Goal: Communication & Community: Answer question/provide support

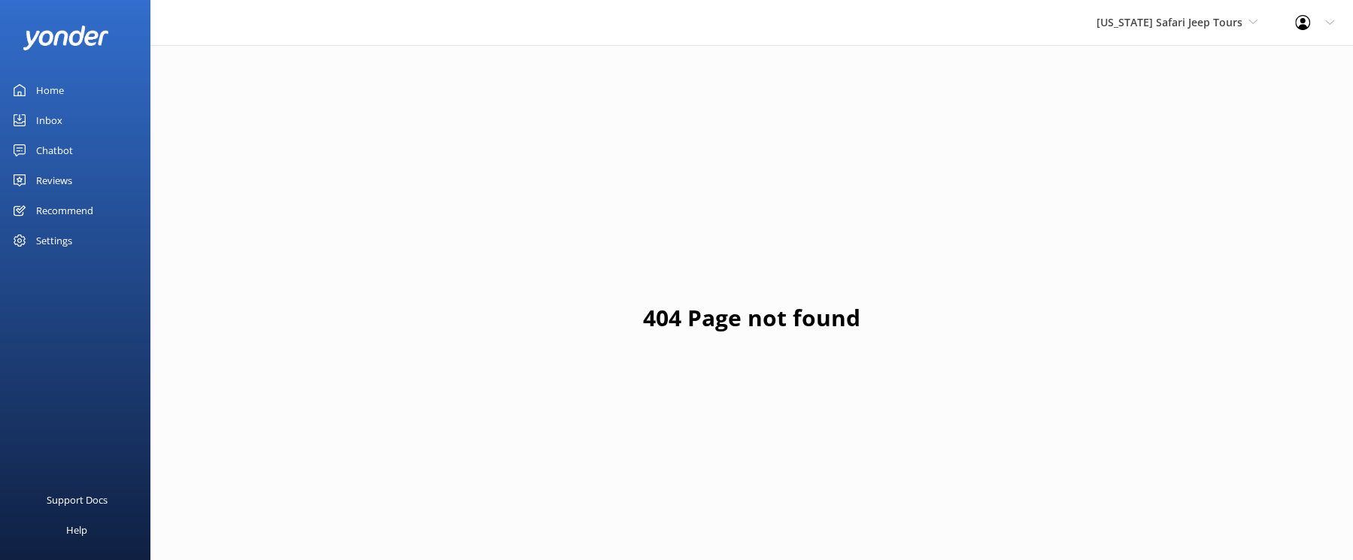
click at [68, 196] on div "Reviews" at bounding box center [54, 180] width 36 height 30
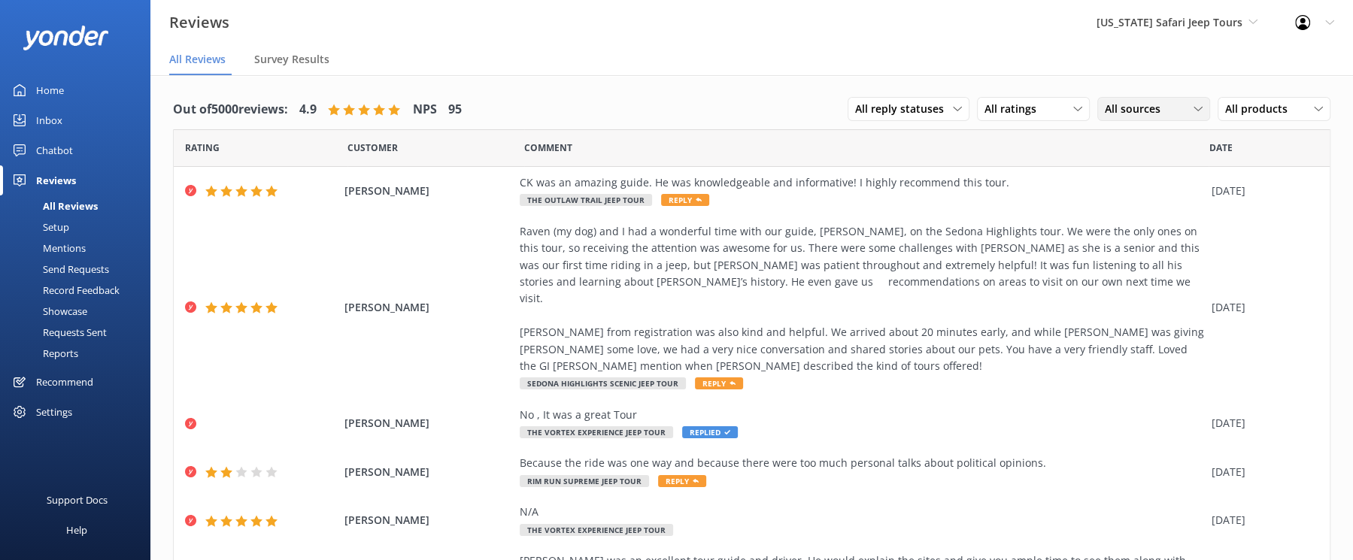
click at [1105, 117] on span "All sources" at bounding box center [1137, 109] width 65 height 17
click at [1119, 239] on div "Google reviews" at bounding box center [1163, 231] width 88 height 15
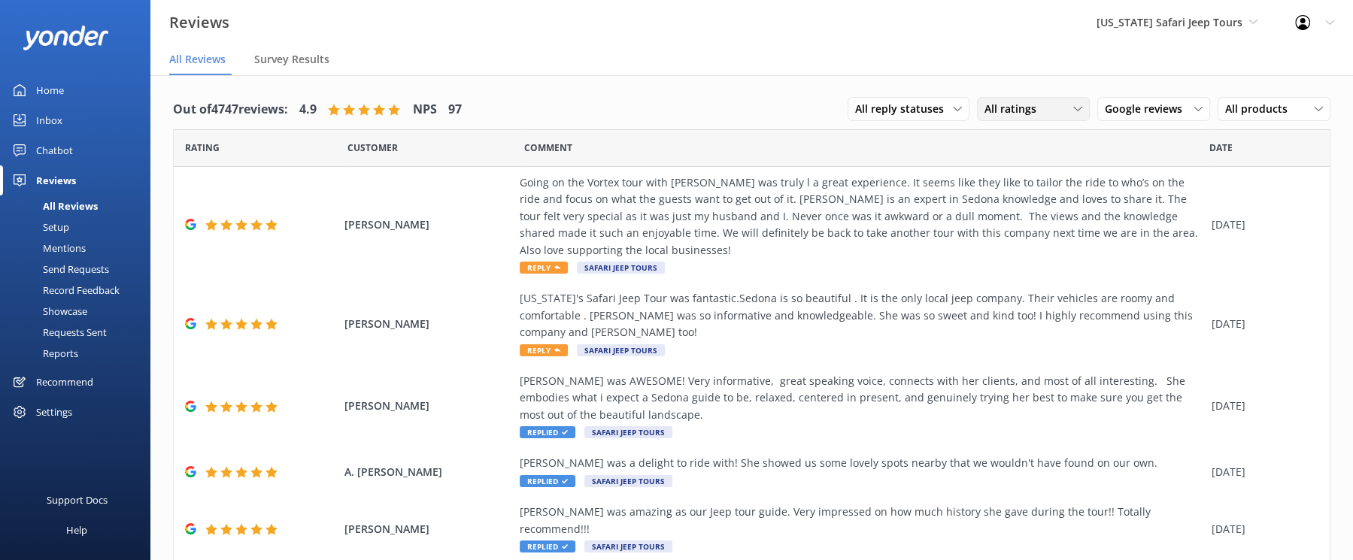
click at [984, 117] on span "All ratings" at bounding box center [1014, 109] width 61 height 17
click at [999, 239] on div "Detractors" at bounding box center [1033, 231] width 69 height 15
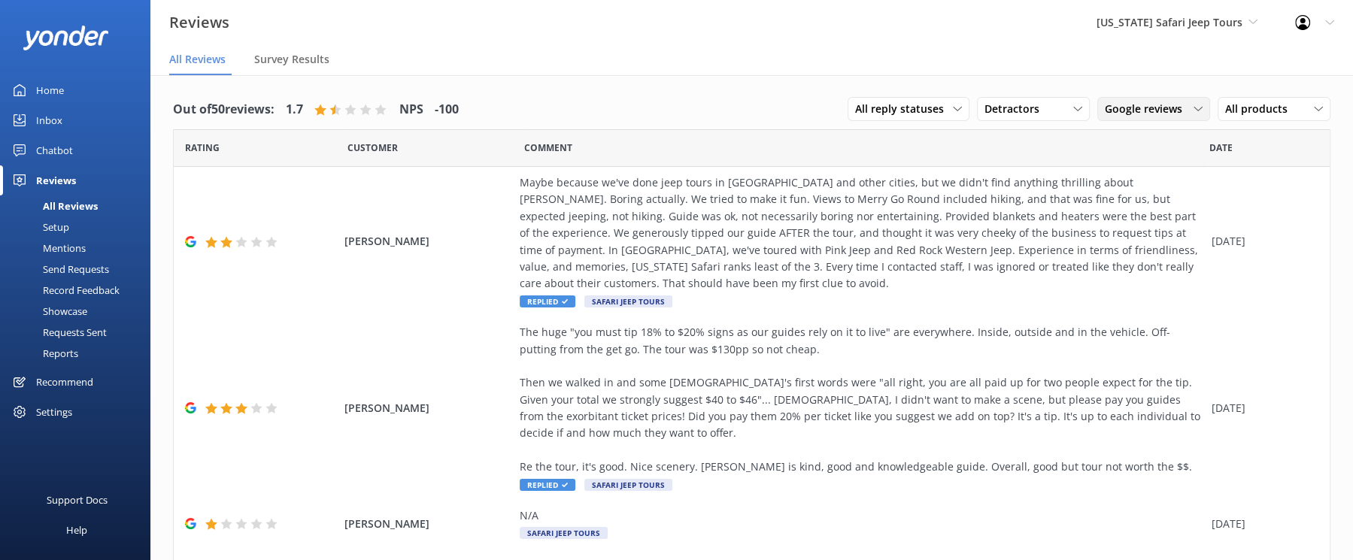
click at [1105, 117] on span "Google reviews" at bounding box center [1148, 109] width 86 height 17
click at [977, 121] on div "Detractors All ratings Promoters Passives Detractors" at bounding box center [1033, 109] width 113 height 24
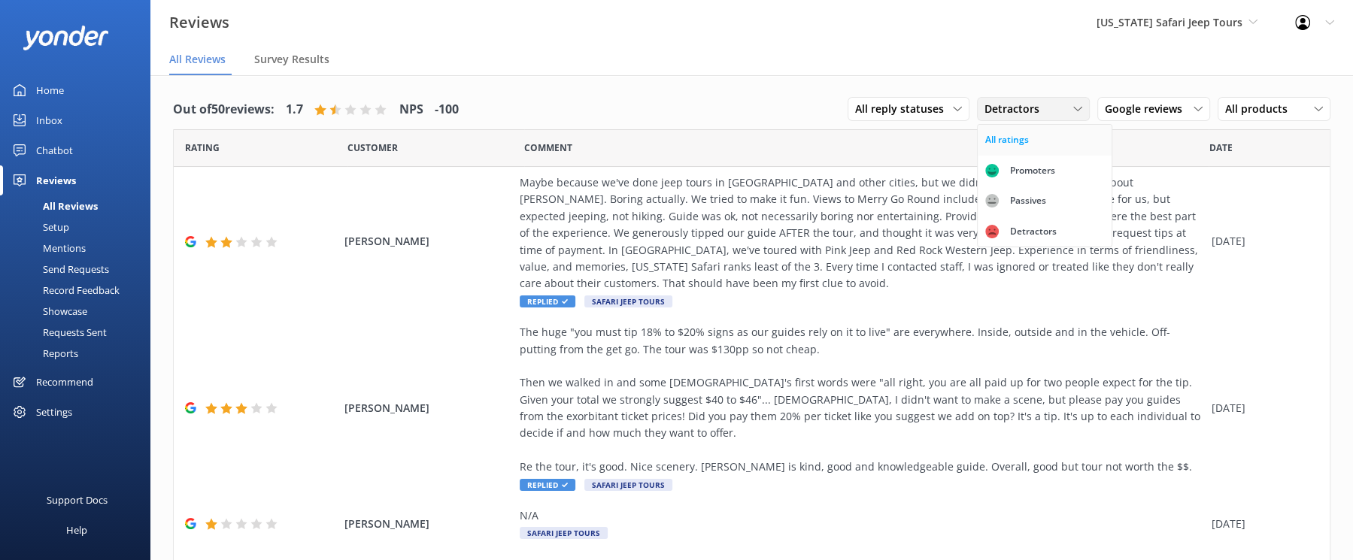
click at [985, 147] on div "All ratings" at bounding box center [1007, 139] width 44 height 15
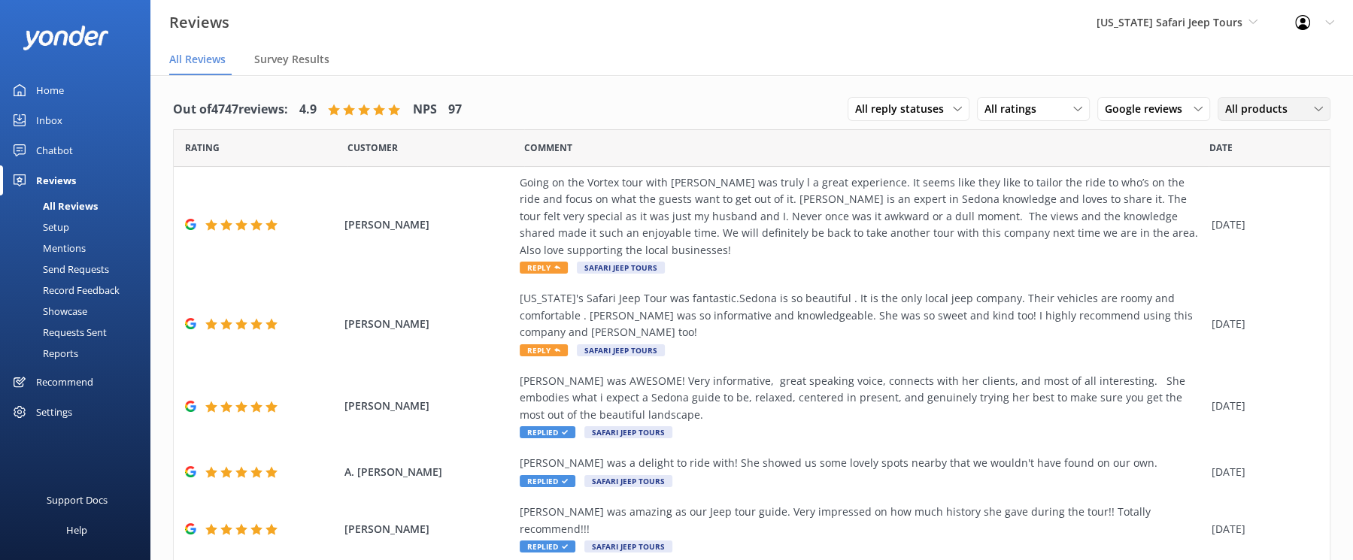
click at [1314, 114] on icon at bounding box center [1318, 109] width 9 height 9
click at [1105, 117] on span "Google reviews" at bounding box center [1148, 109] width 86 height 17
click at [1119, 178] on div "Yonder survey" at bounding box center [1161, 170] width 84 height 15
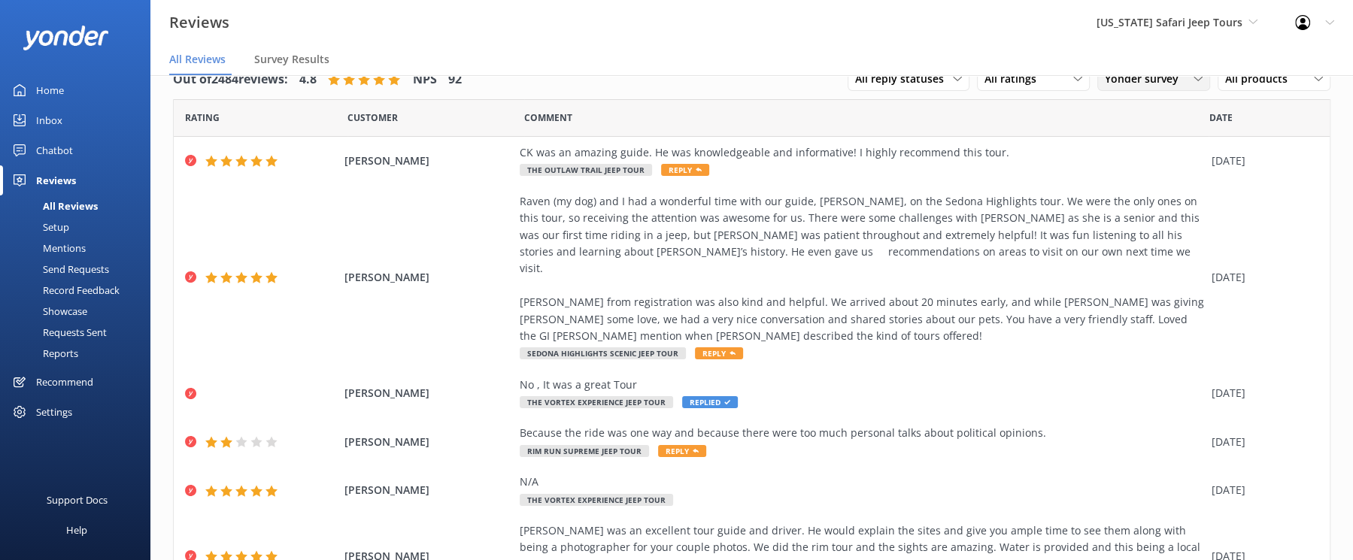
click at [1105, 87] on span "Yonder survey" at bounding box center [1146, 79] width 83 height 17
click at [1119, 209] on div "Google reviews" at bounding box center [1163, 201] width 88 height 15
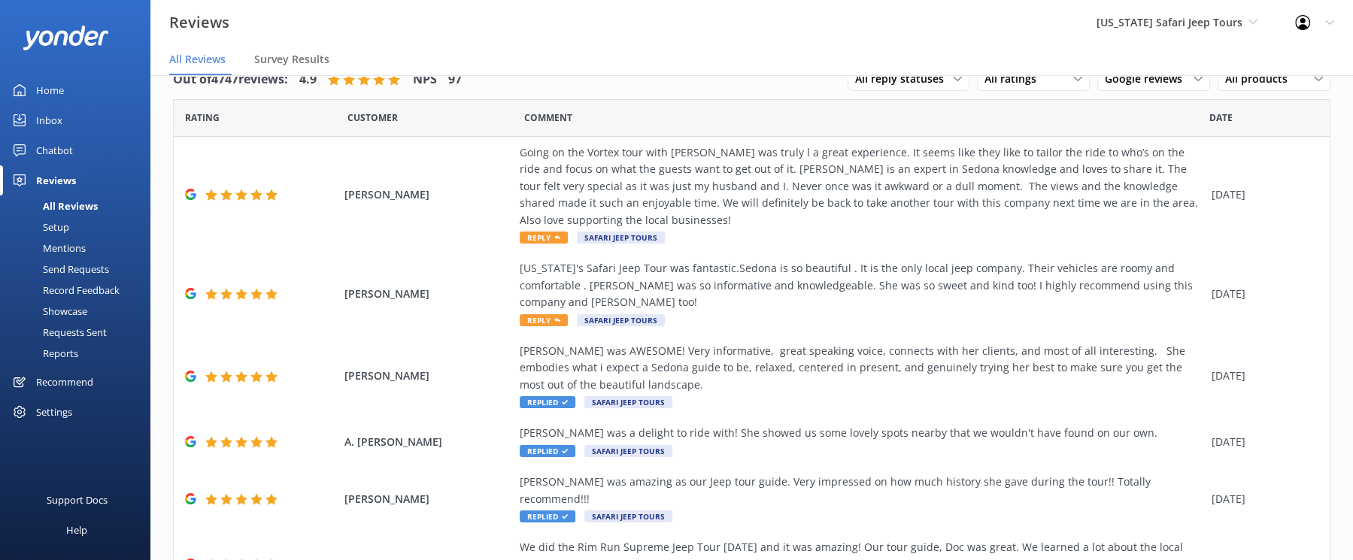
click at [1297, 30] on icon at bounding box center [1302, 22] width 15 height 15
click at [1232, 83] on link "Profile Settings" at bounding box center [1278, 64] width 150 height 38
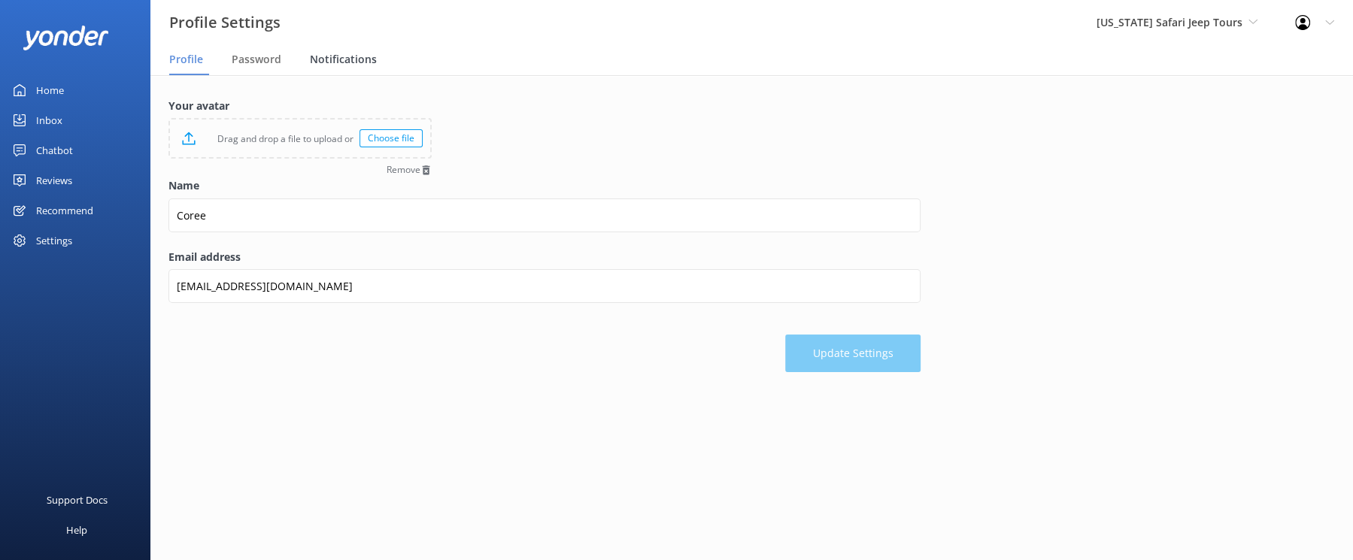
click at [383, 75] on div "Notifications" at bounding box center [346, 60] width 73 height 30
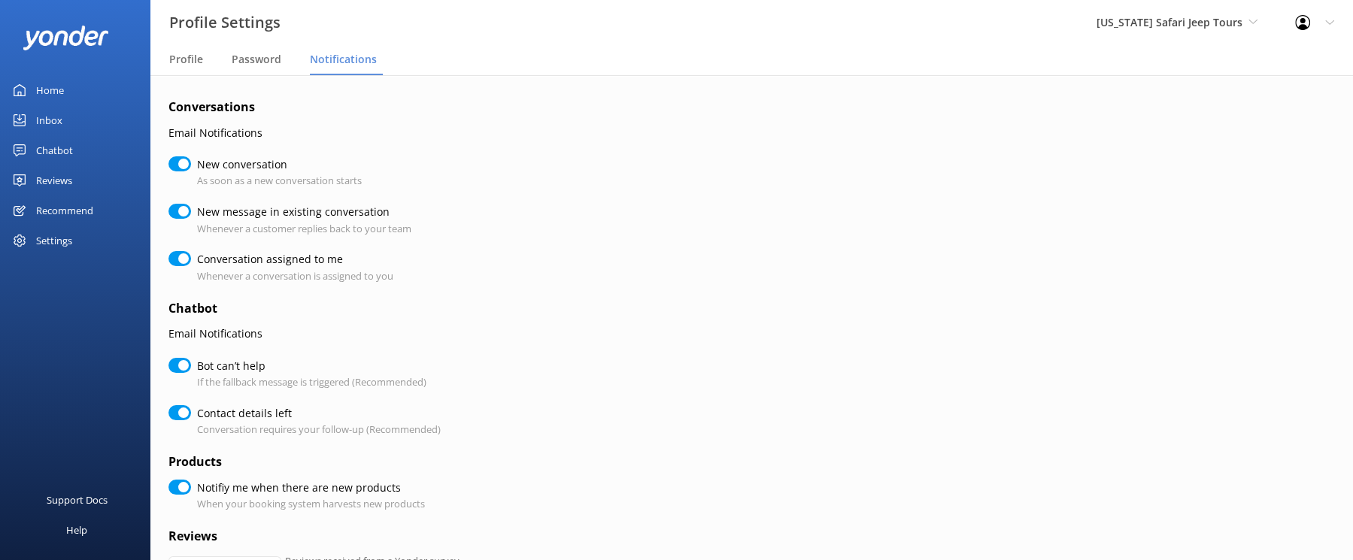
checkbox input "true"
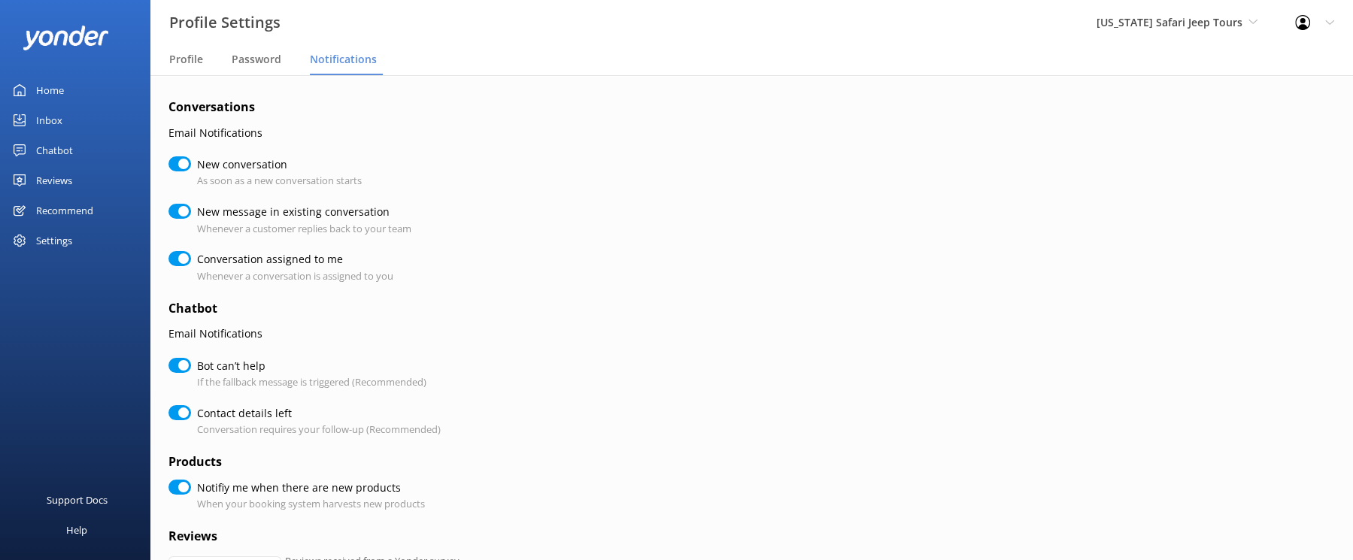
checkbox input "true"
click at [191, 171] on input "New conversation" at bounding box center [179, 163] width 23 height 15
checkbox input "false"
checkbox input "true"
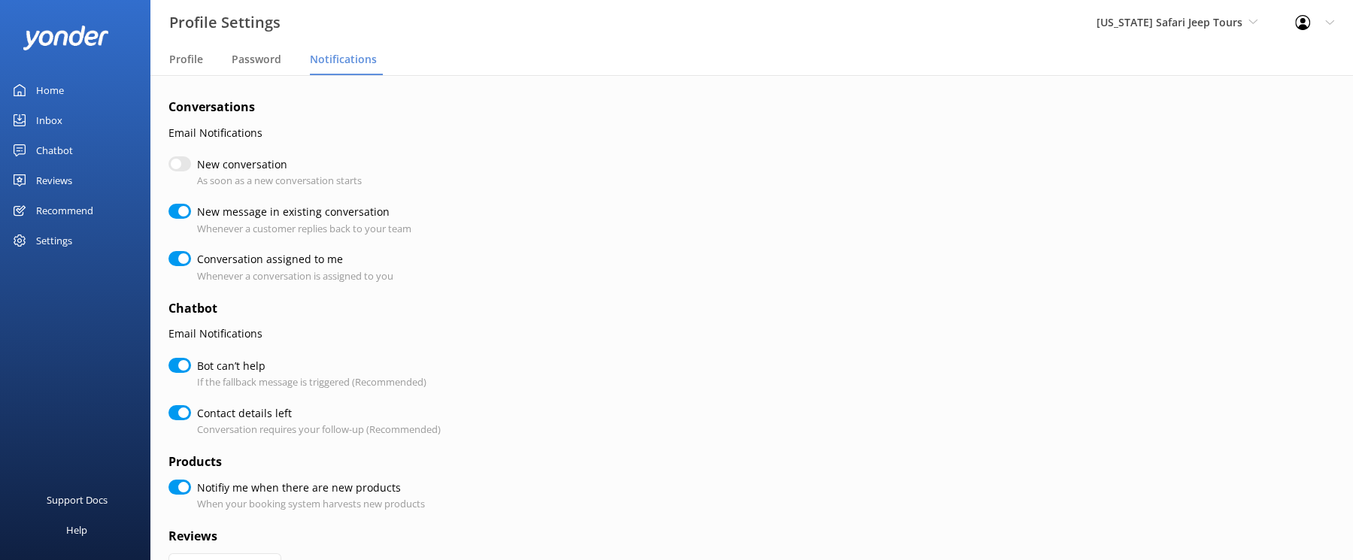
checkbox input "true"
click at [191, 219] on input "New message in existing conversation" at bounding box center [179, 211] width 23 height 15
checkbox input "false"
checkbox input "true"
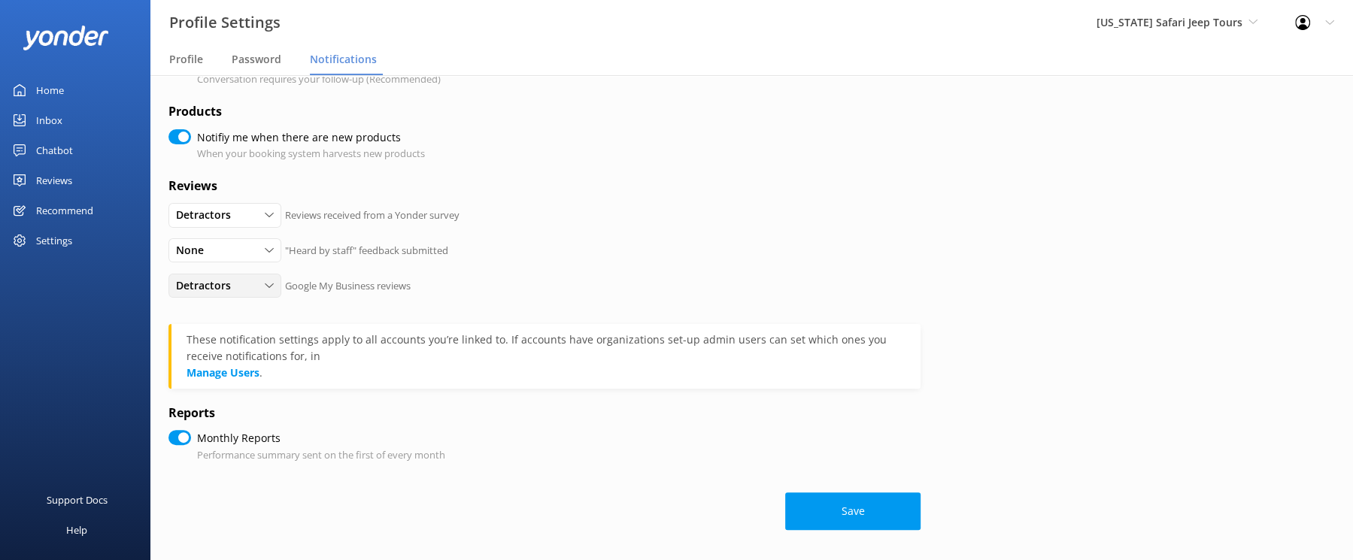
scroll to position [538, 0]
click at [259, 374] on link "Manage Users" at bounding box center [222, 372] width 73 height 14
click at [920, 530] on button "Save" at bounding box center [852, 512] width 135 height 38
checkbox input "true"
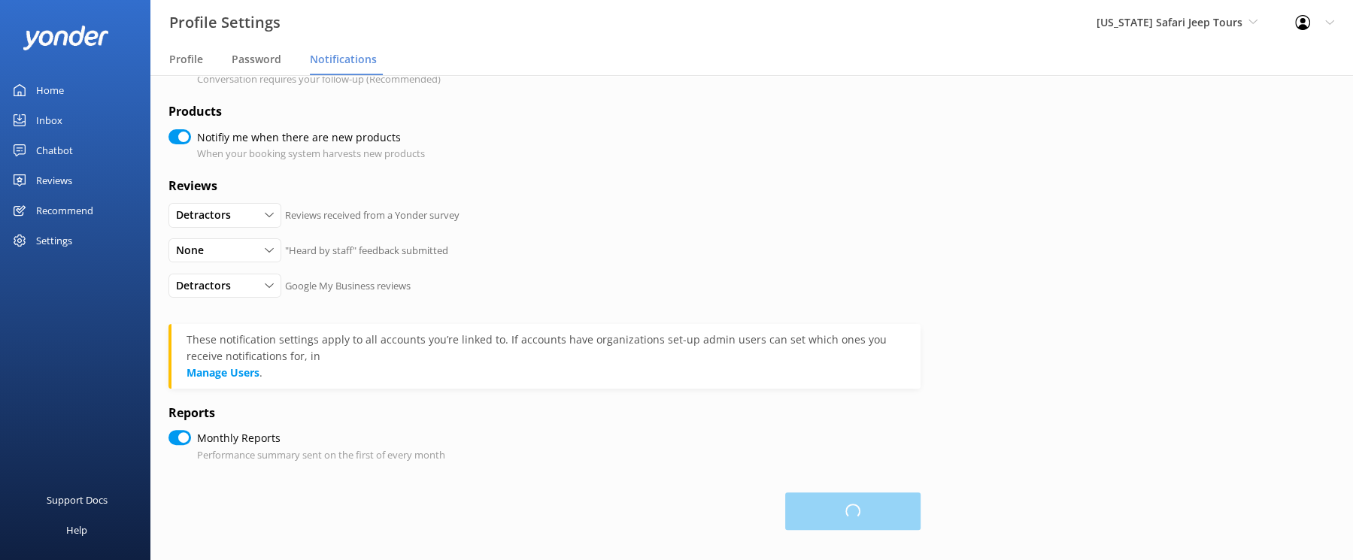
checkbox input "true"
click at [259, 373] on link "Manage Users" at bounding box center [222, 372] width 73 height 14
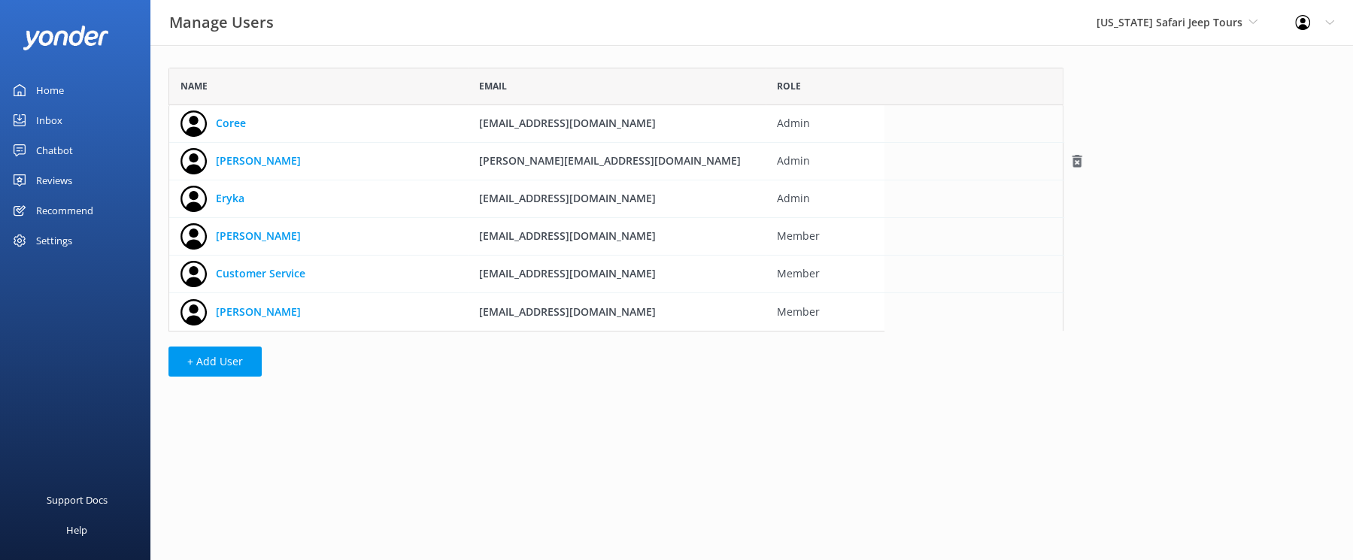
scroll to position [263, 895]
click at [56, 135] on div "Inbox" at bounding box center [49, 120] width 26 height 30
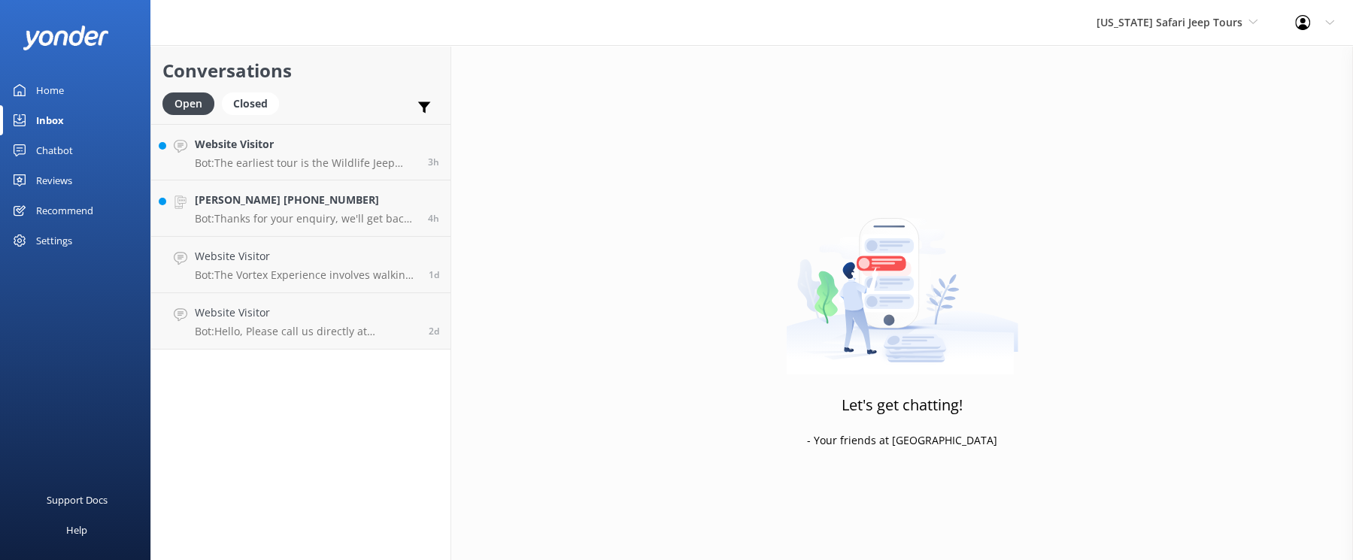
click at [69, 196] on div "Reviews" at bounding box center [54, 180] width 36 height 30
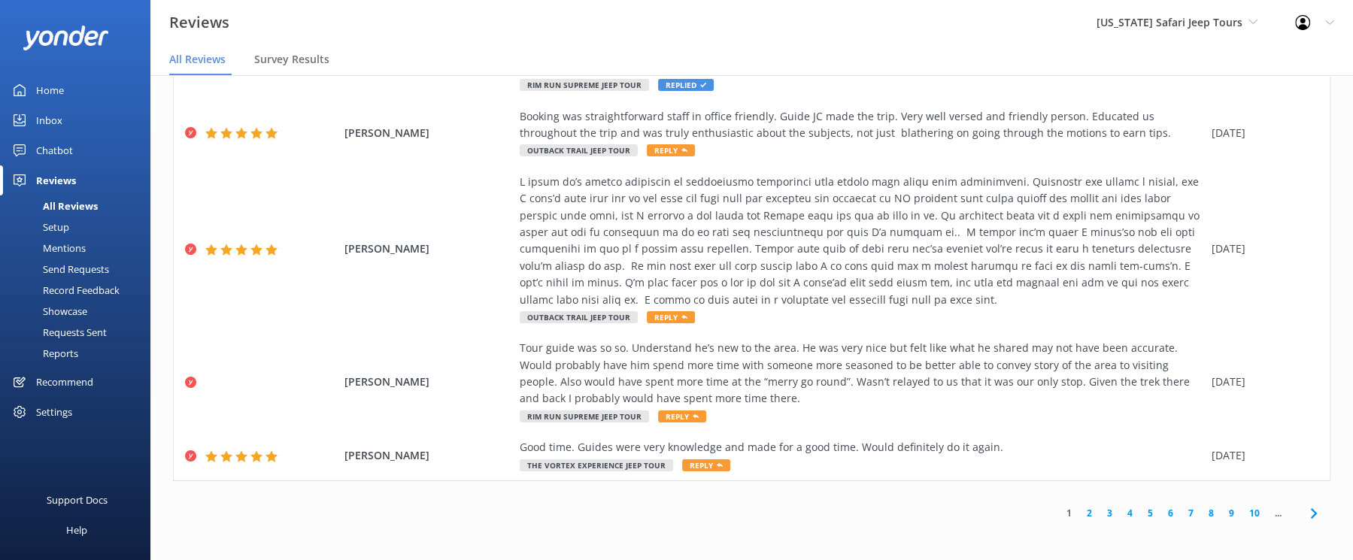
scroll to position [866, 0]
click at [1079, 506] on link "2" at bounding box center [1089, 513] width 20 height 14
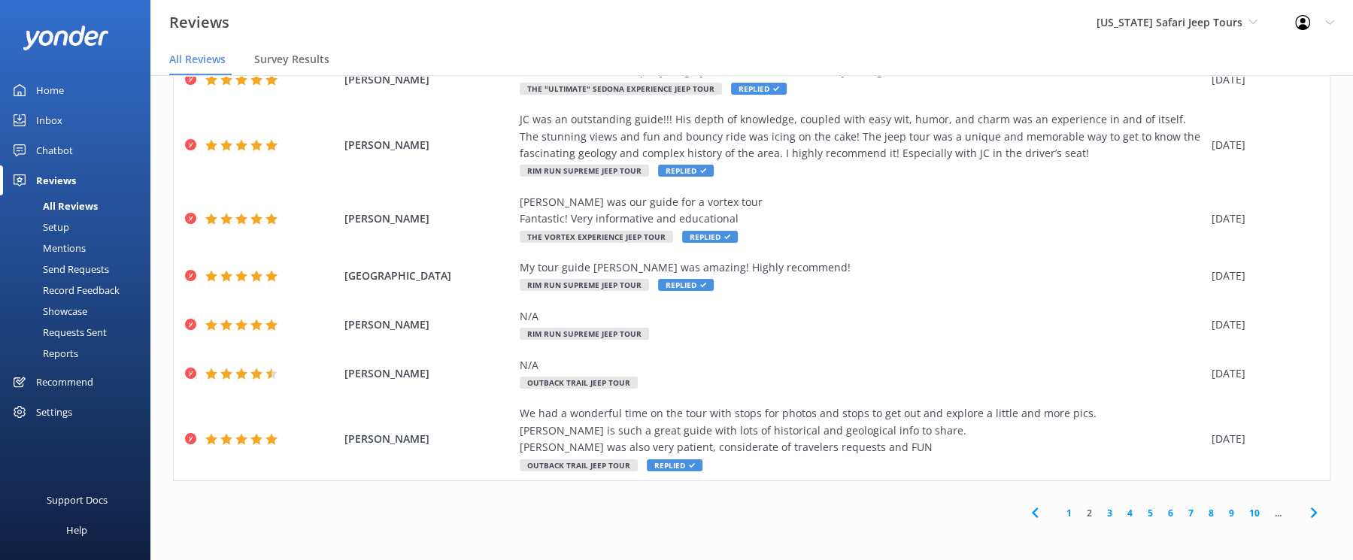
scroll to position [529, 0]
click at [1059, 506] on link "1" at bounding box center [1069, 513] width 20 height 14
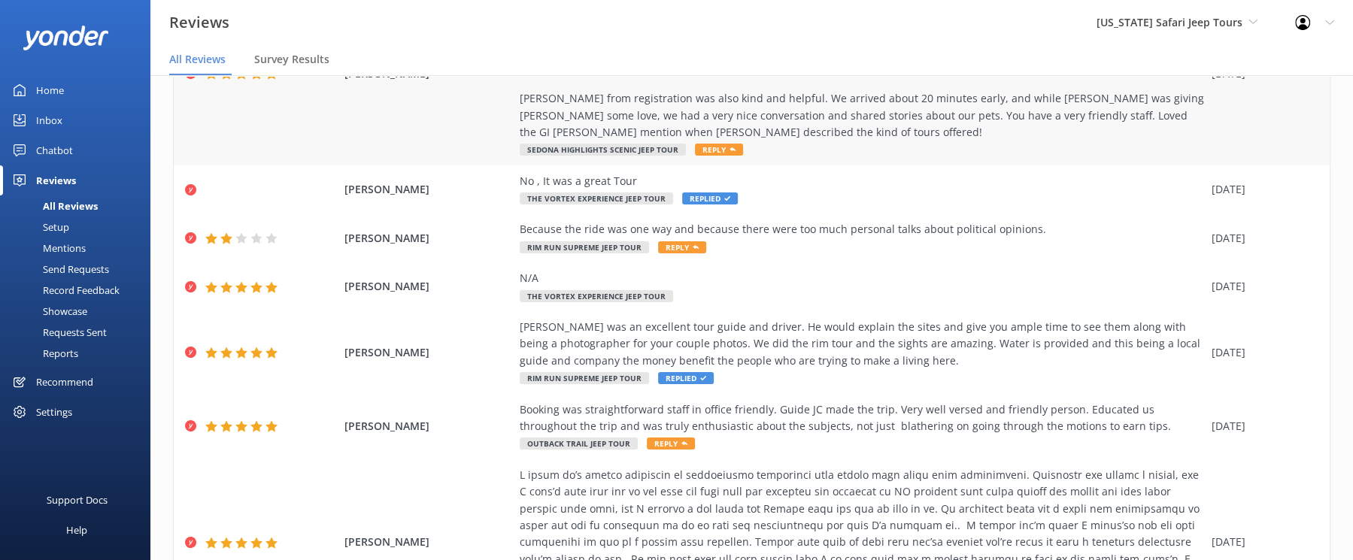
scroll to position [208, 0]
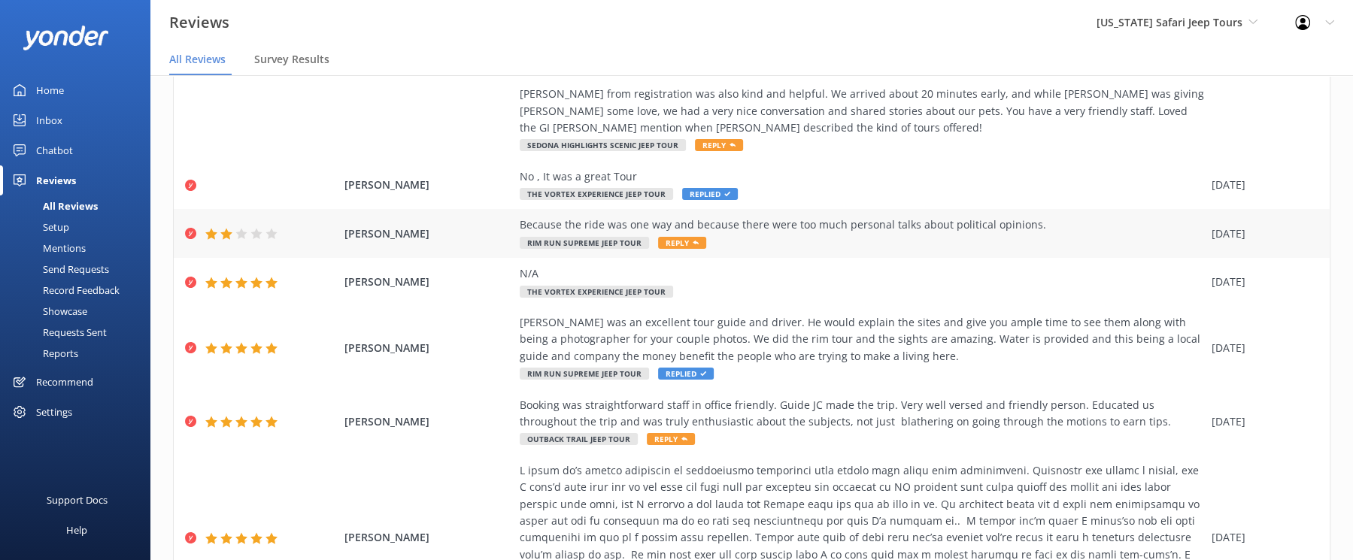
click at [823, 233] on div "Because the ride was one way and because there were too much personal talks abo…" at bounding box center [862, 225] width 684 height 17
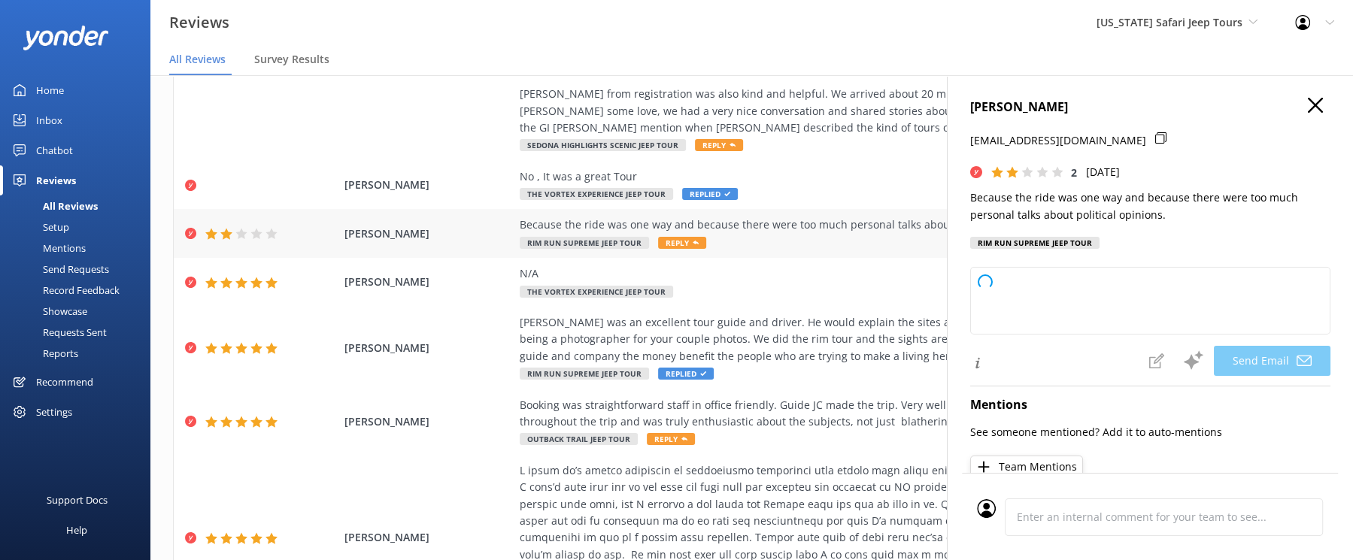
type textarea "Hi [PERSON_NAME], thanks for sharing your thoughts with us. We’re really sorry …"
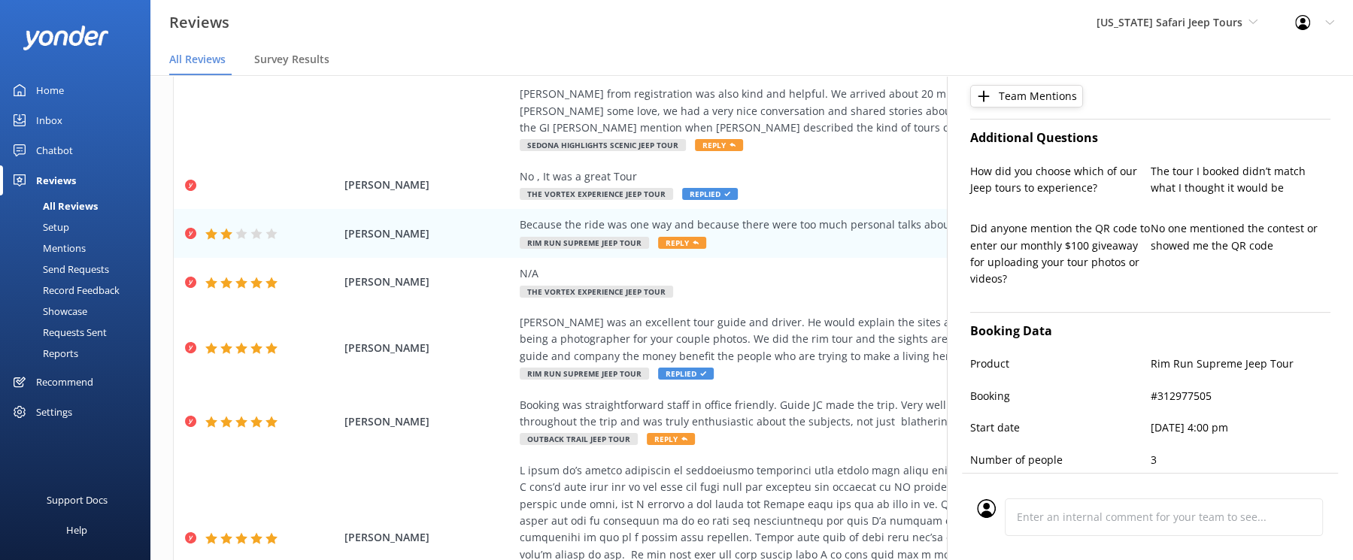
scroll to position [374, 0]
click at [1288, 41] on div "Profile Settings Logout" at bounding box center [1314, 22] width 77 height 45
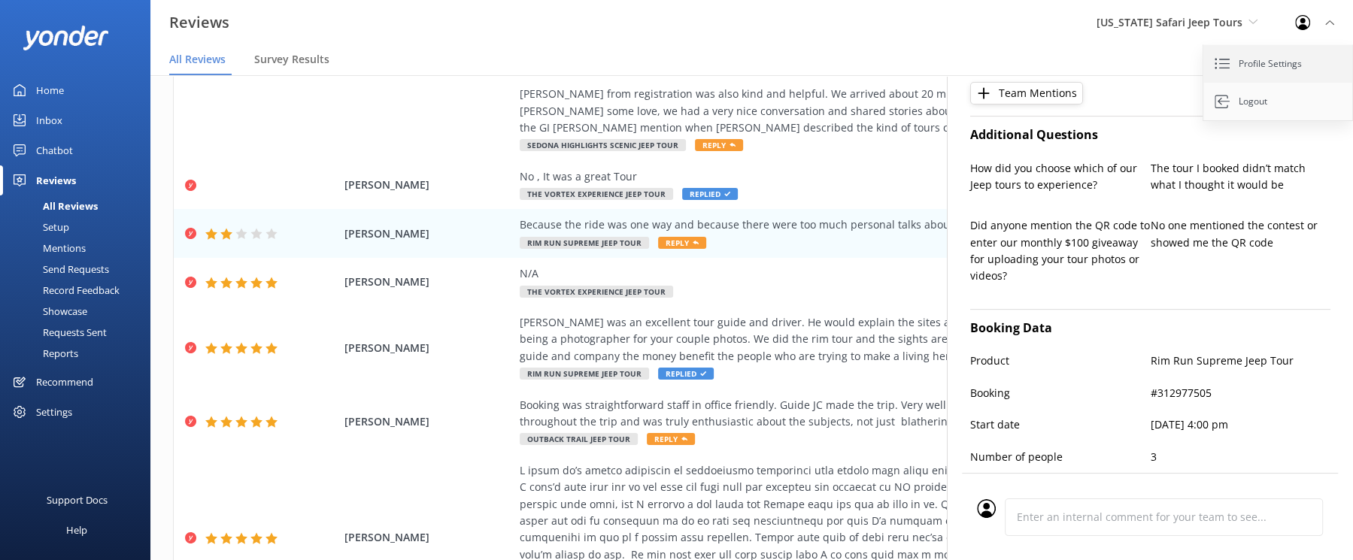
click at [1228, 83] on link "Profile Settings" at bounding box center [1278, 64] width 150 height 38
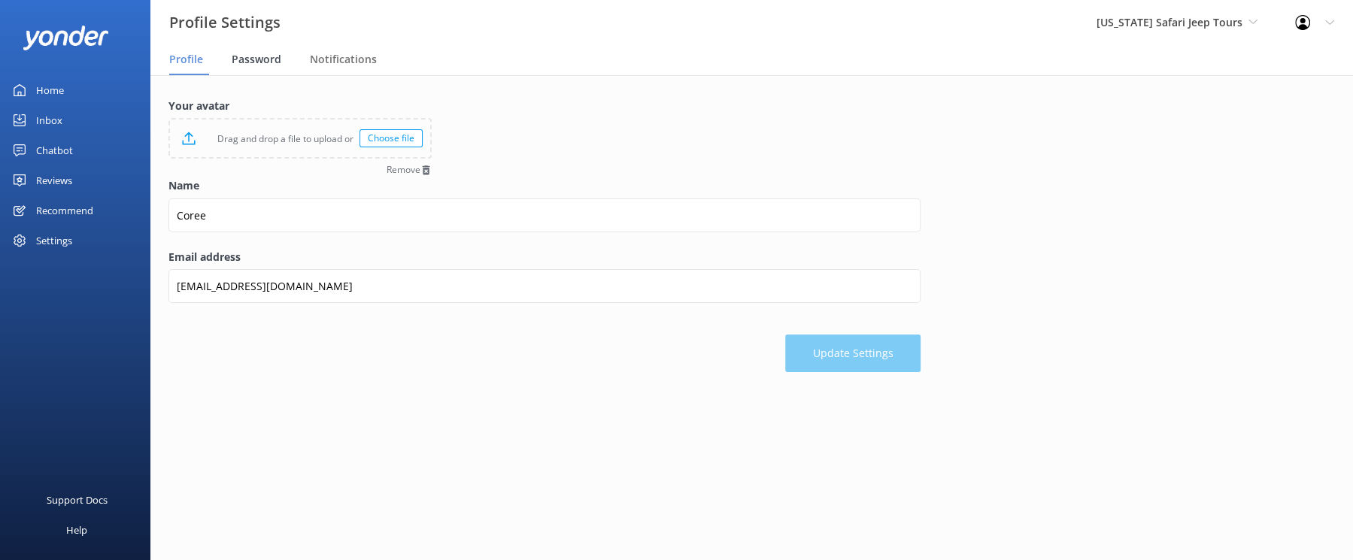
click at [281, 67] on span "Password" at bounding box center [257, 59] width 50 height 15
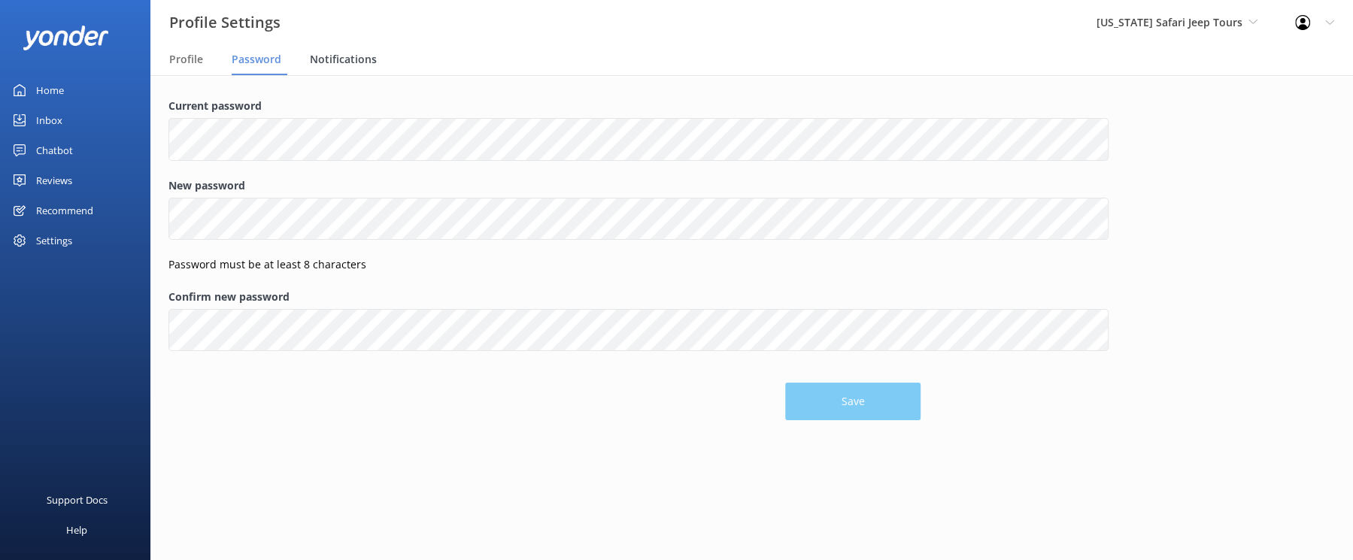
click at [377, 67] on span "Notifications" at bounding box center [343, 59] width 67 height 15
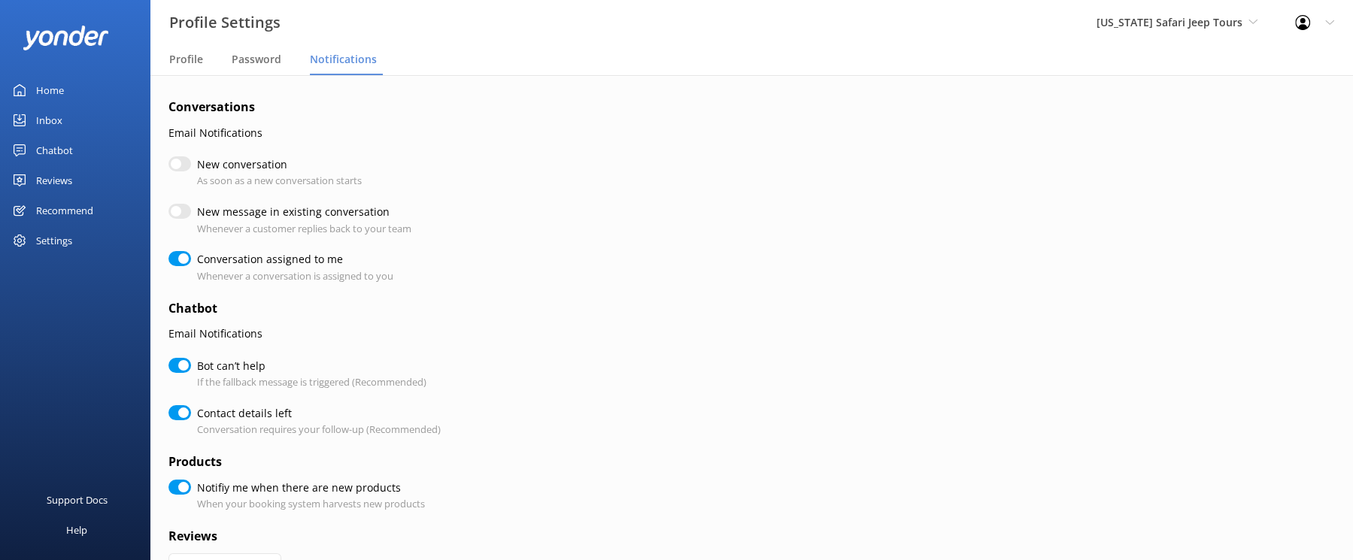
checkbox input "false"
checkbox input "true"
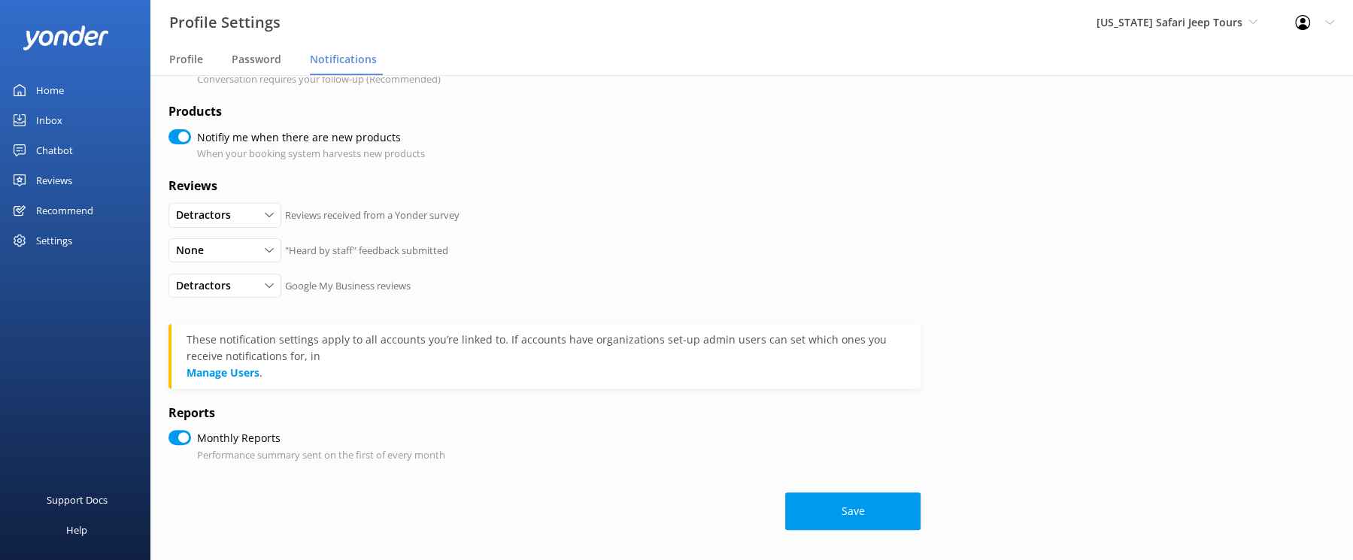
scroll to position [450, 0]
click at [277, 259] on div "None" at bounding box center [224, 250] width 105 height 17
click at [262, 296] on link "All" at bounding box center [236, 281] width 134 height 30
checkbox input "true"
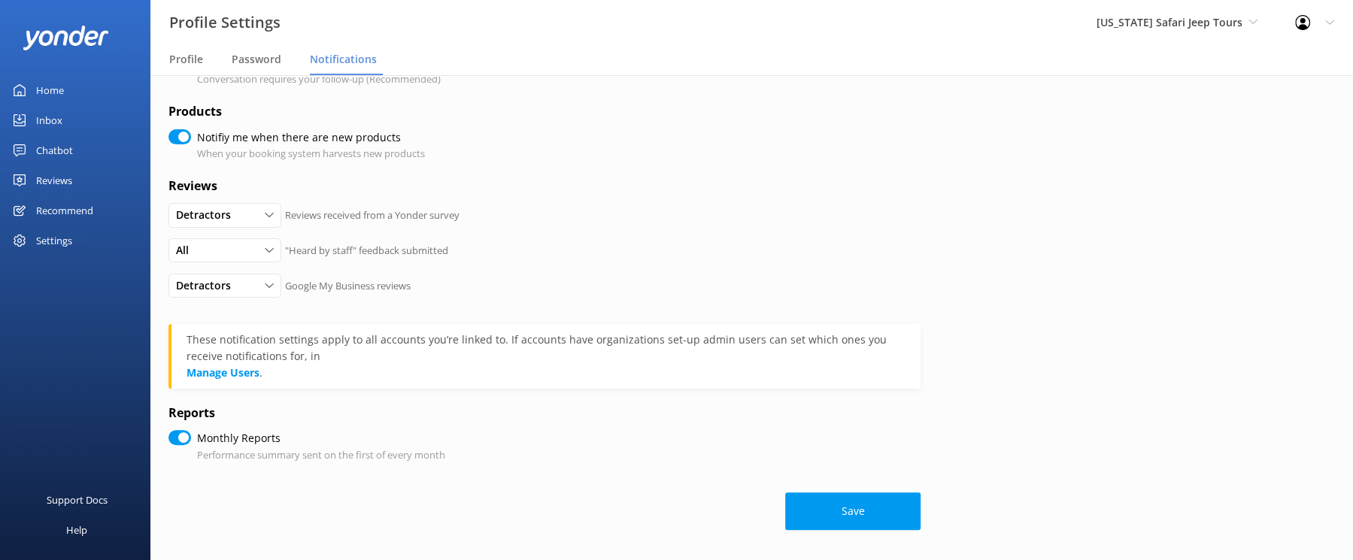
scroll to position [580, 0]
click at [259, 365] on link "Manage Users" at bounding box center [222, 372] width 73 height 14
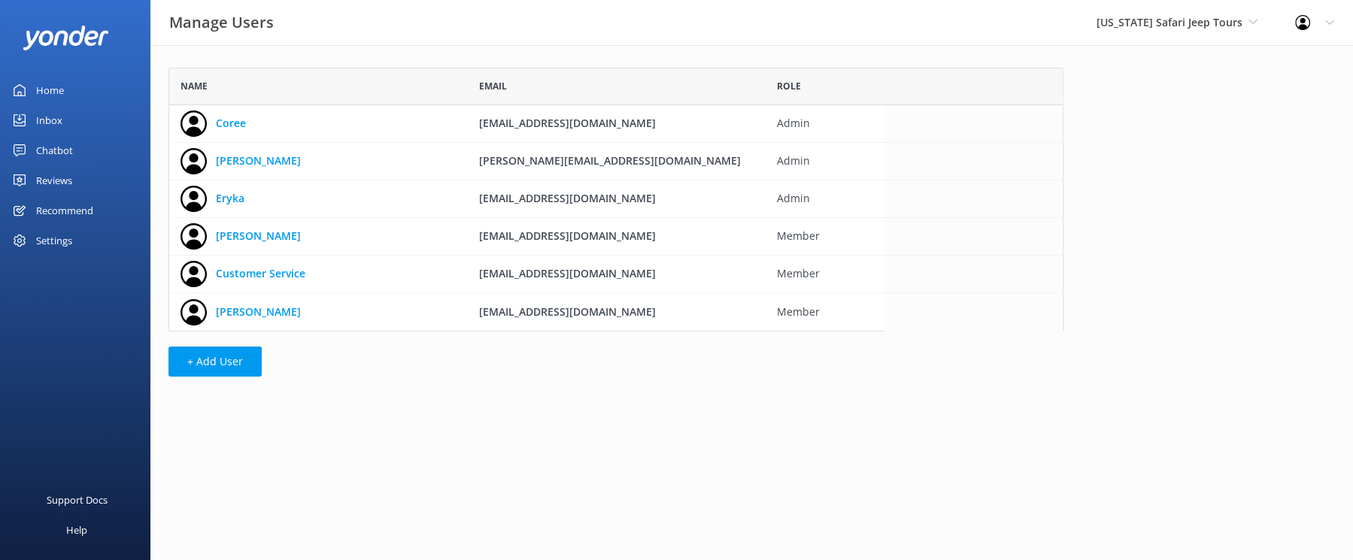
scroll to position [263, 895]
click at [301, 169] on link "[PERSON_NAME]" at bounding box center [258, 161] width 85 height 17
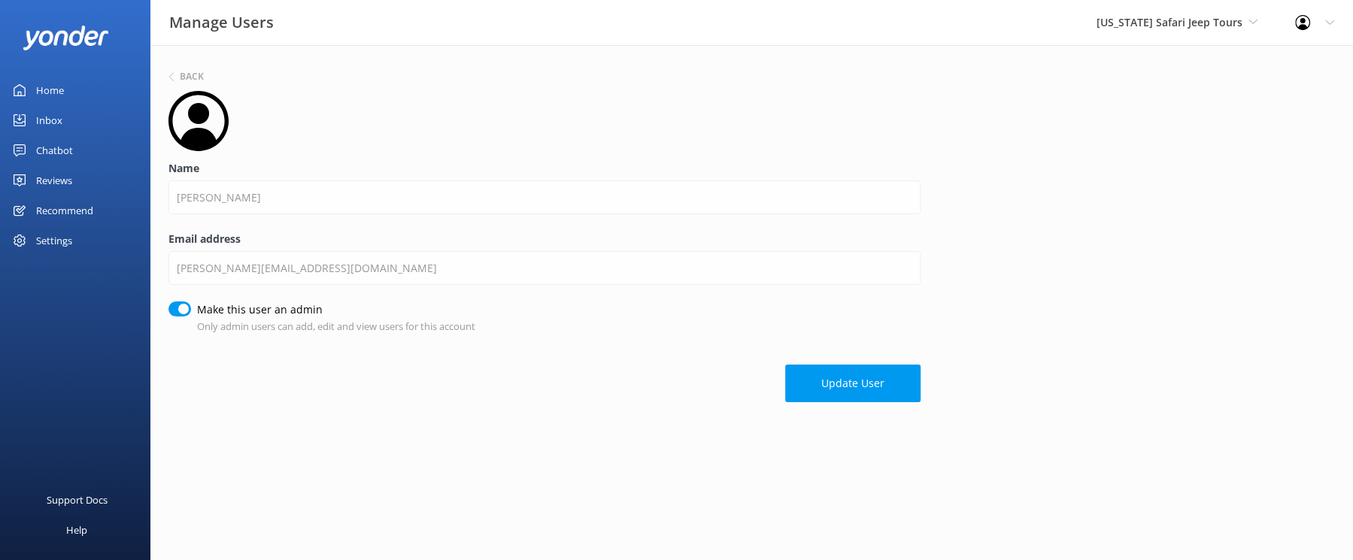
click at [50, 105] on div "Home" at bounding box center [50, 90] width 28 height 30
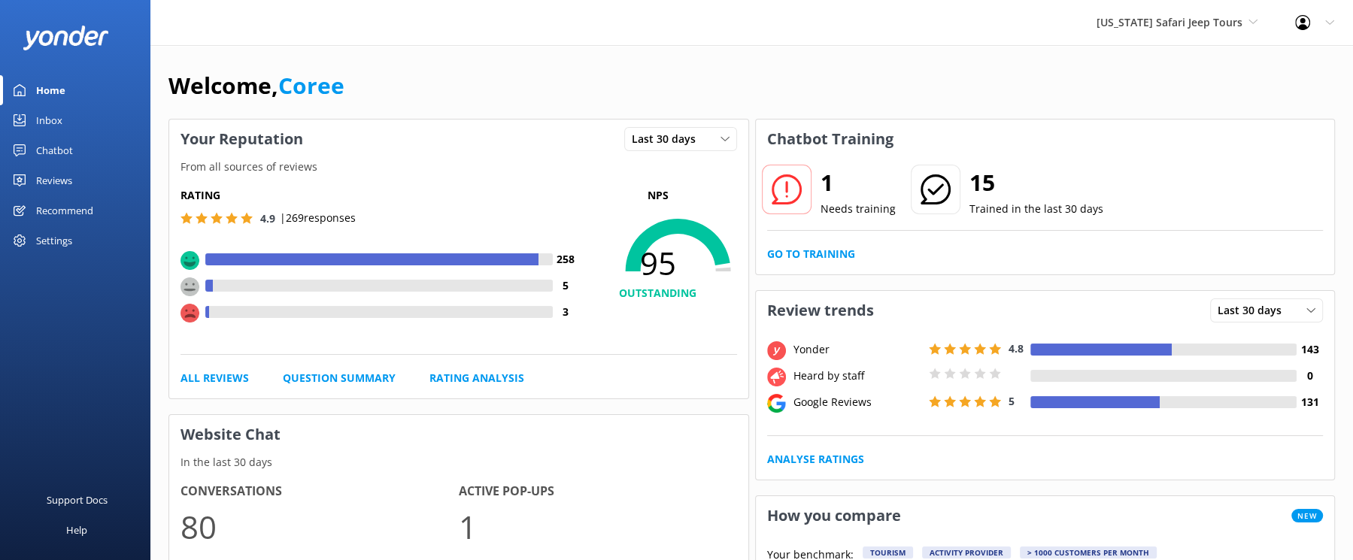
click at [62, 196] on div "Reviews" at bounding box center [54, 180] width 36 height 30
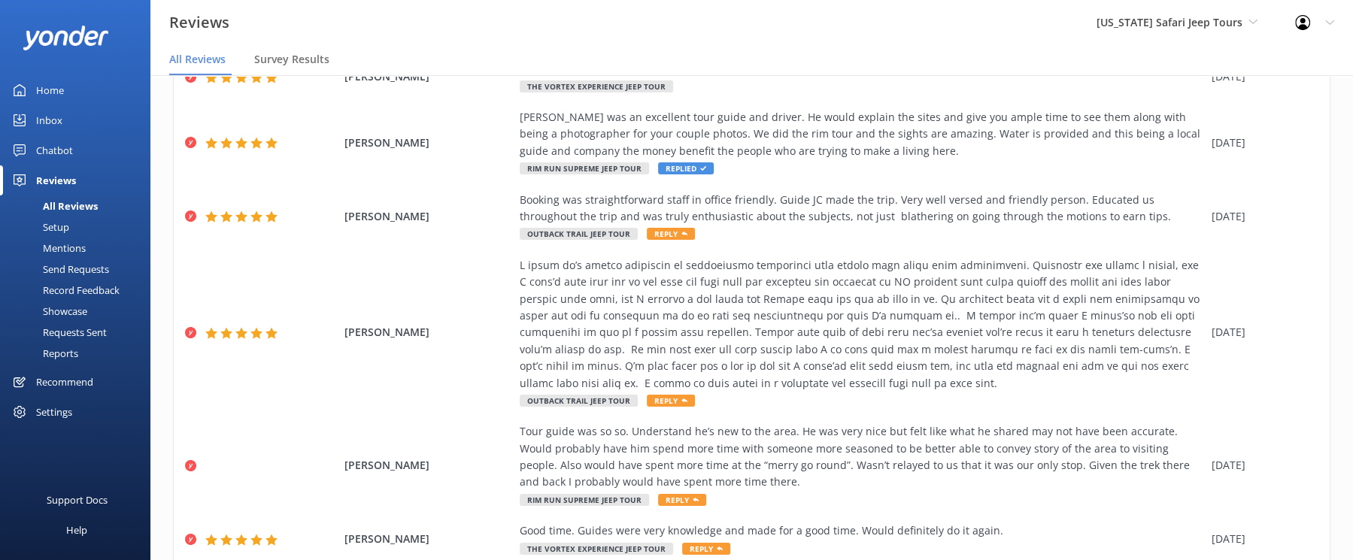
scroll to position [445, 0]
click at [754, 44] on div "Because the ride was one way and because there were too much personal talks abo…" at bounding box center [862, 27] width 684 height 34
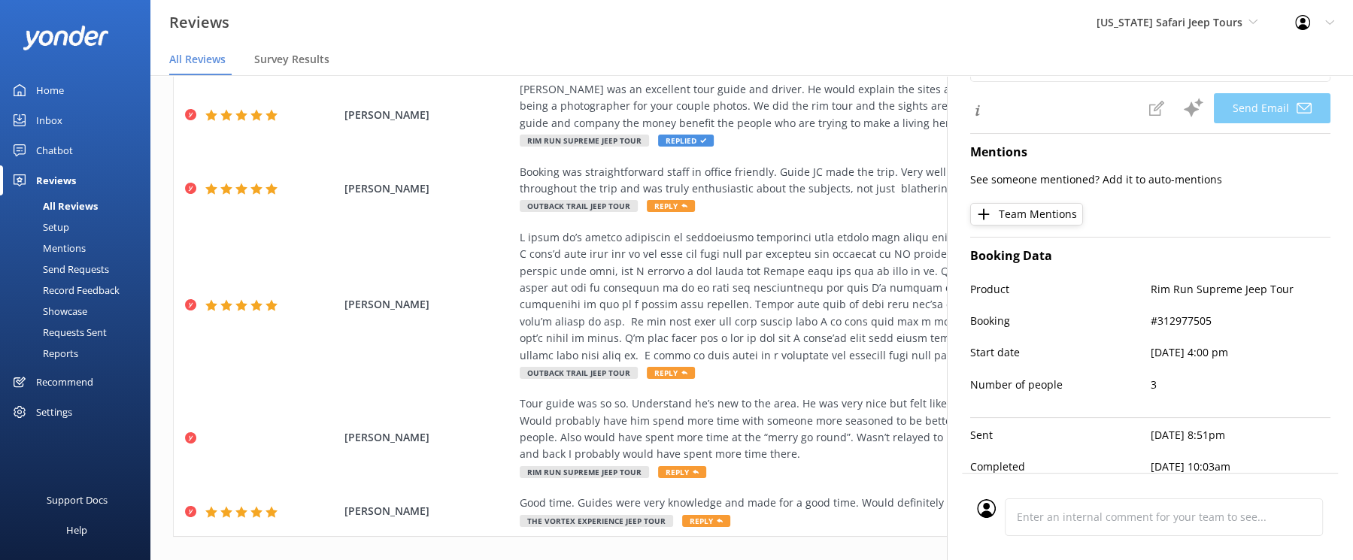
scroll to position [38, 0]
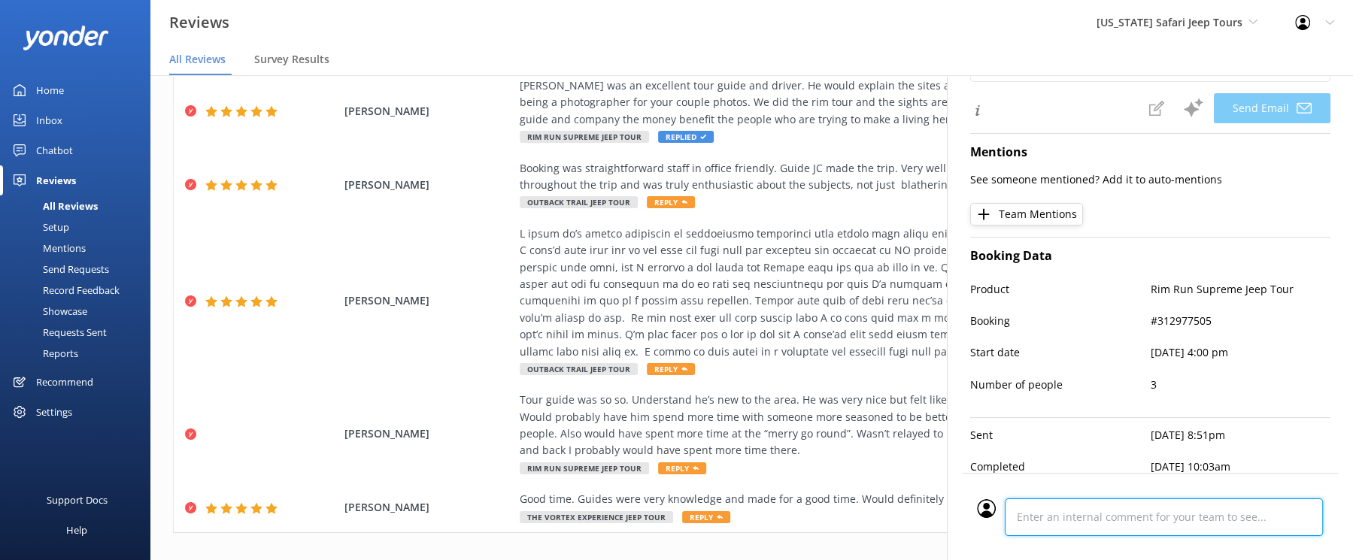
click at [992, 508] on div at bounding box center [1150, 517] width 346 height 56
click at [365, 385] on div "[PERSON_NAME] Outback Trail Jeep Tour Reply [DATE]" at bounding box center [752, 301] width 1156 height 167
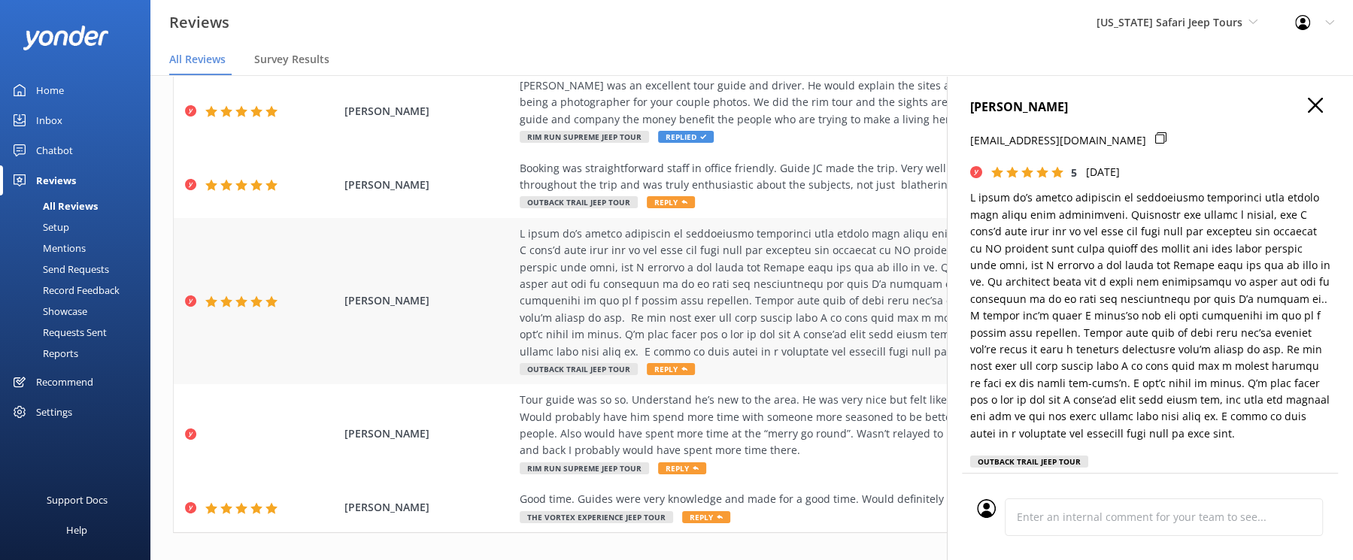
scroll to position [0, 0]
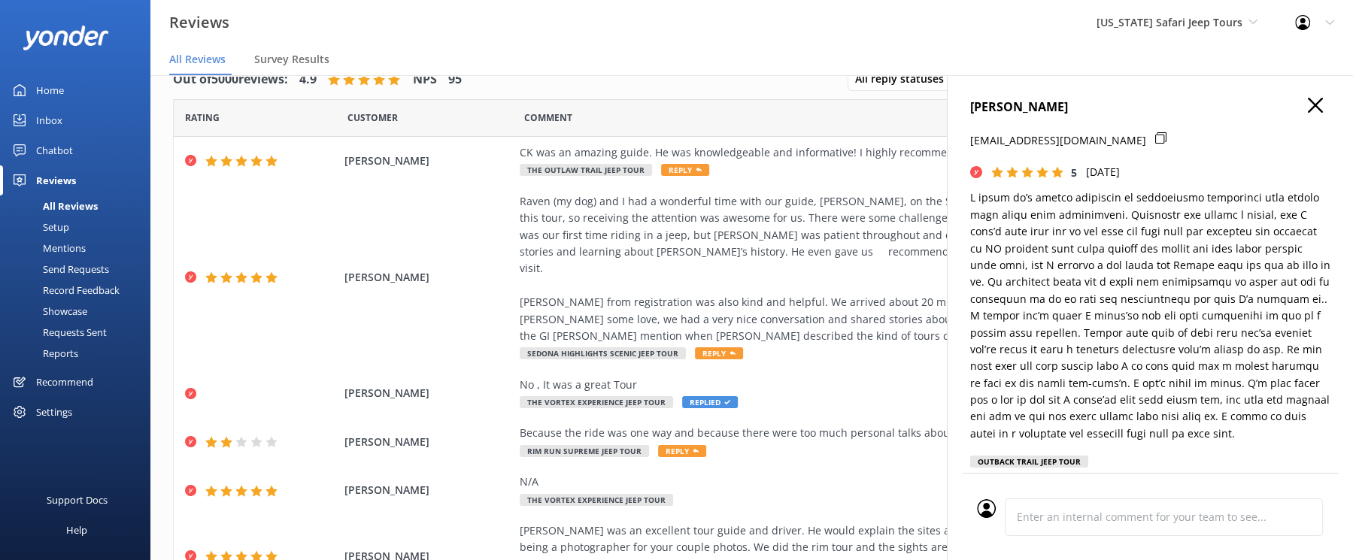
click at [87, 217] on div "All Reviews" at bounding box center [53, 206] width 89 height 21
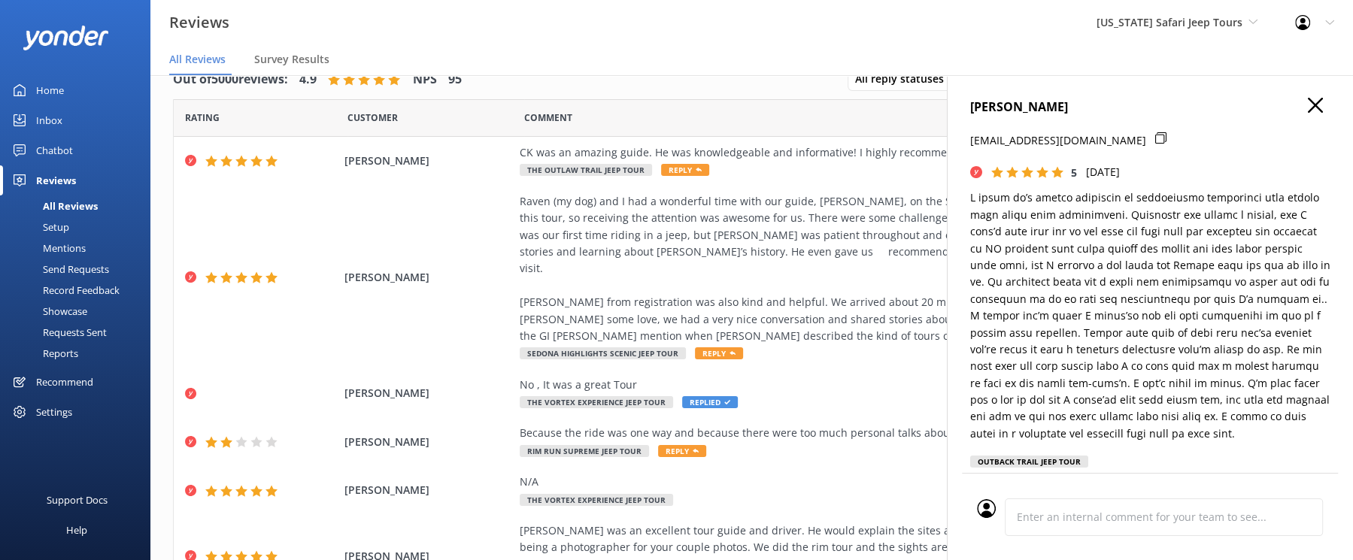
click at [87, 217] on div "All Reviews" at bounding box center [53, 206] width 89 height 21
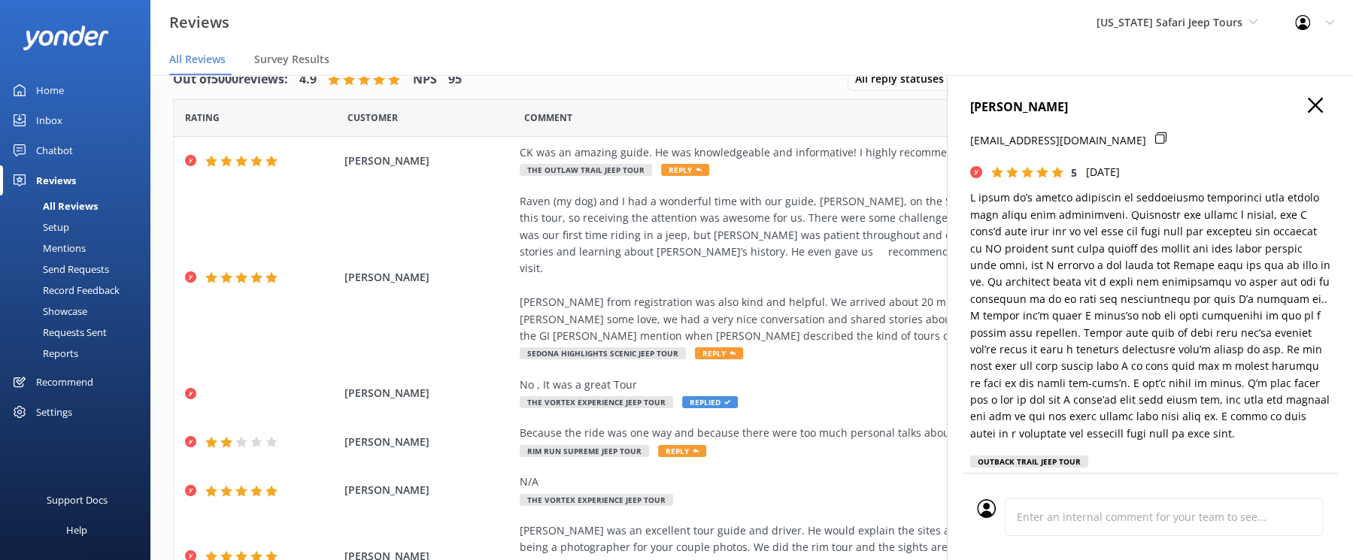
click at [87, 217] on div "All Reviews" at bounding box center [53, 206] width 89 height 21
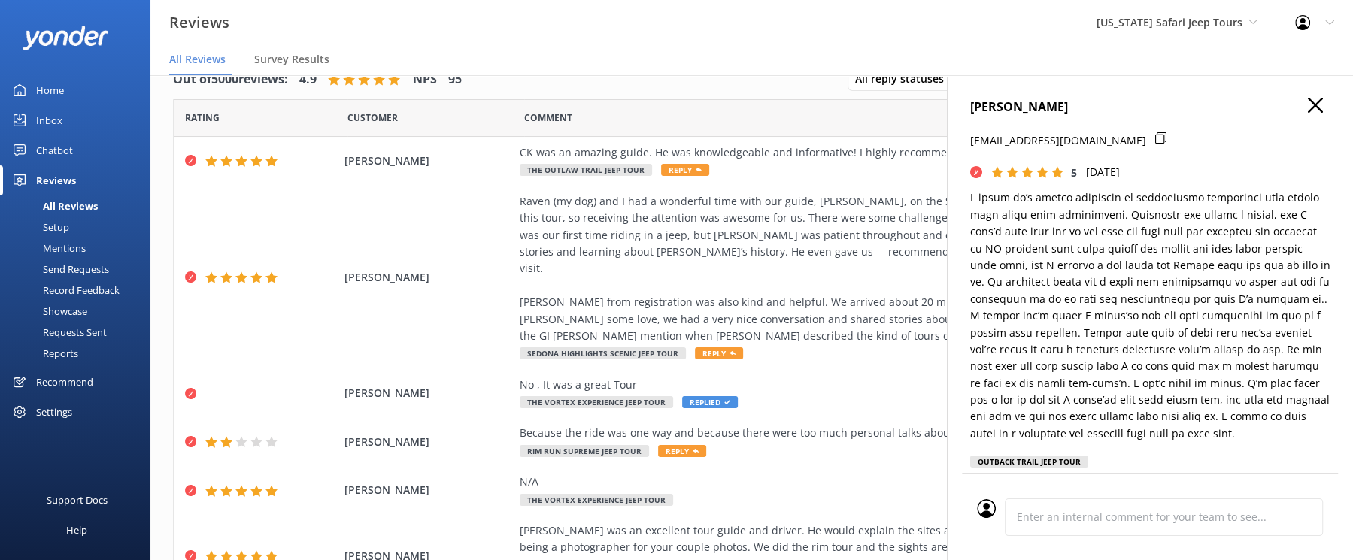
click at [87, 217] on div "All Reviews" at bounding box center [53, 206] width 89 height 21
click at [98, 217] on div "All Reviews" at bounding box center [53, 206] width 89 height 21
click at [1308, 113] on icon "button" at bounding box center [1315, 105] width 15 height 15
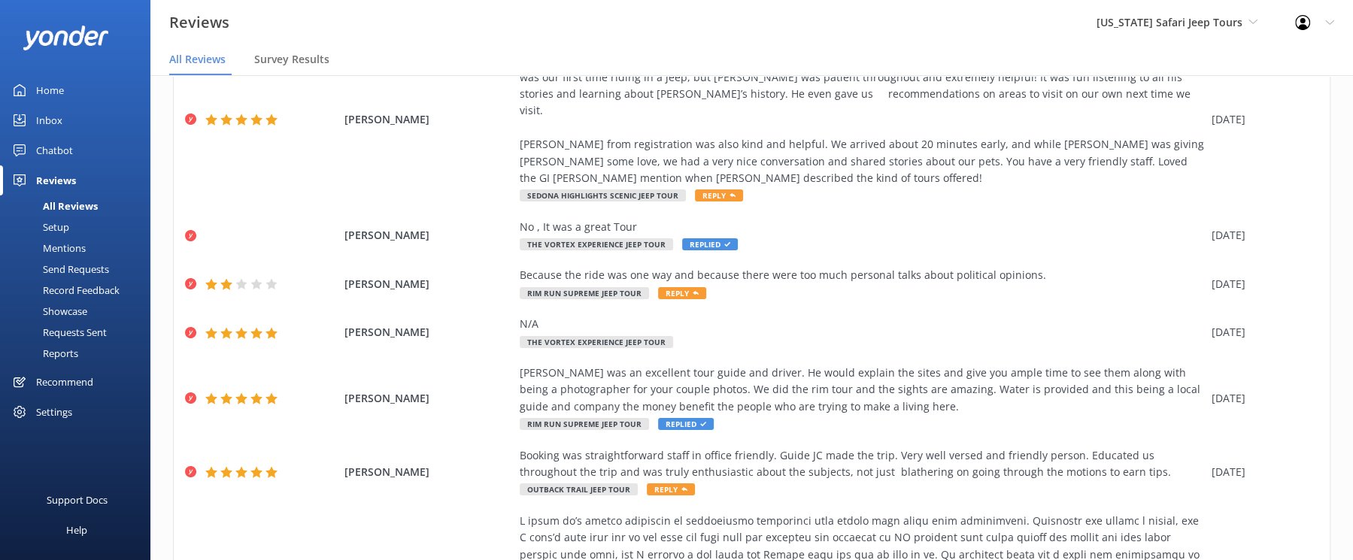
scroll to position [171, 0]
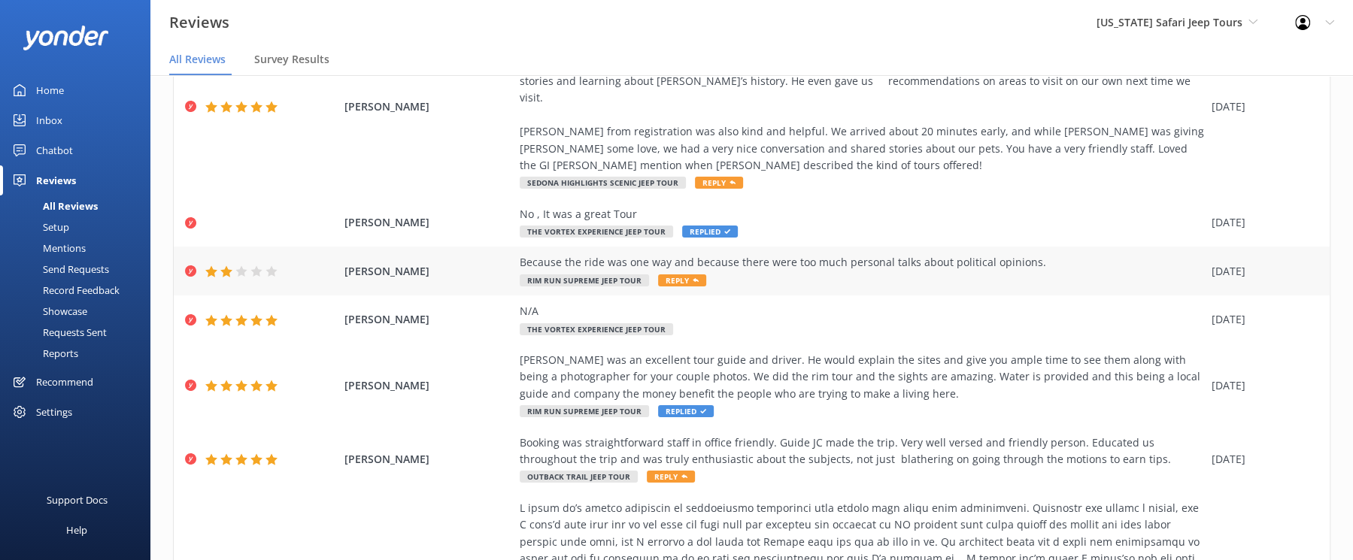
click at [883, 288] on div "Because the ride was one way and because there were too much personal talks abo…" at bounding box center [862, 271] width 684 height 34
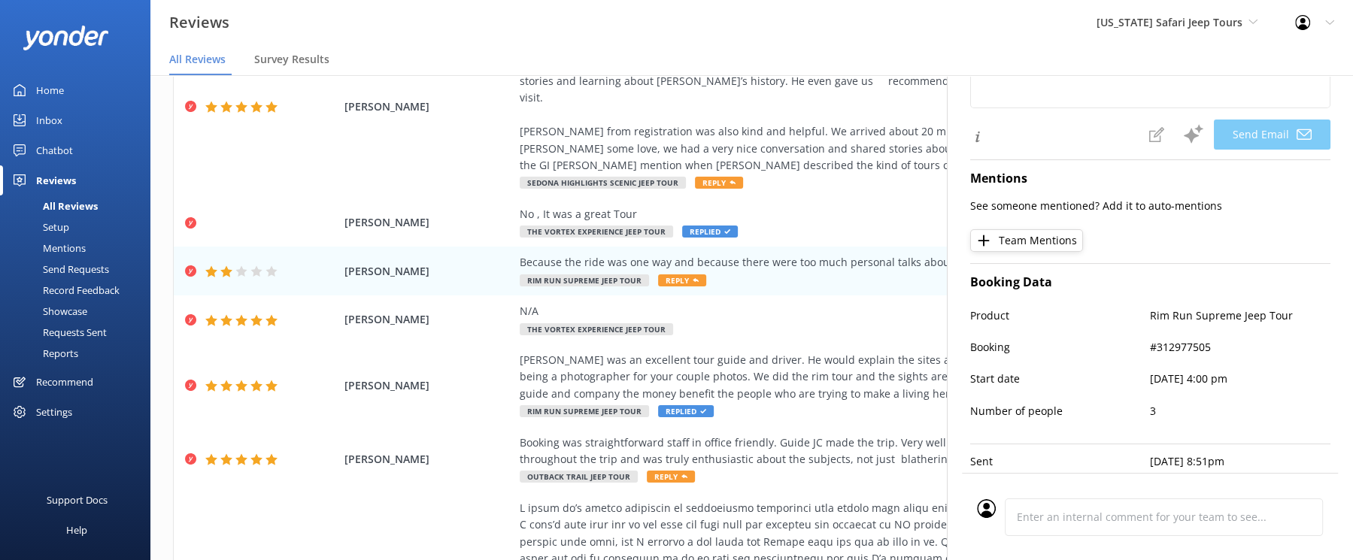
scroll to position [0, 0]
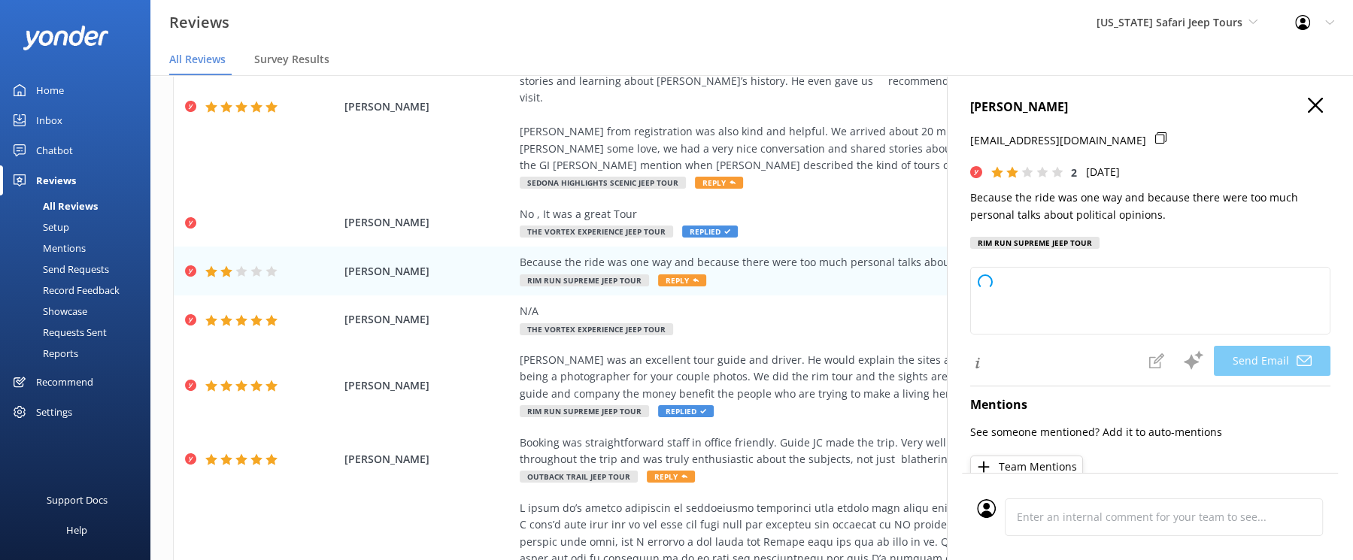
click at [1313, 113] on use "button" at bounding box center [1315, 105] width 15 height 15
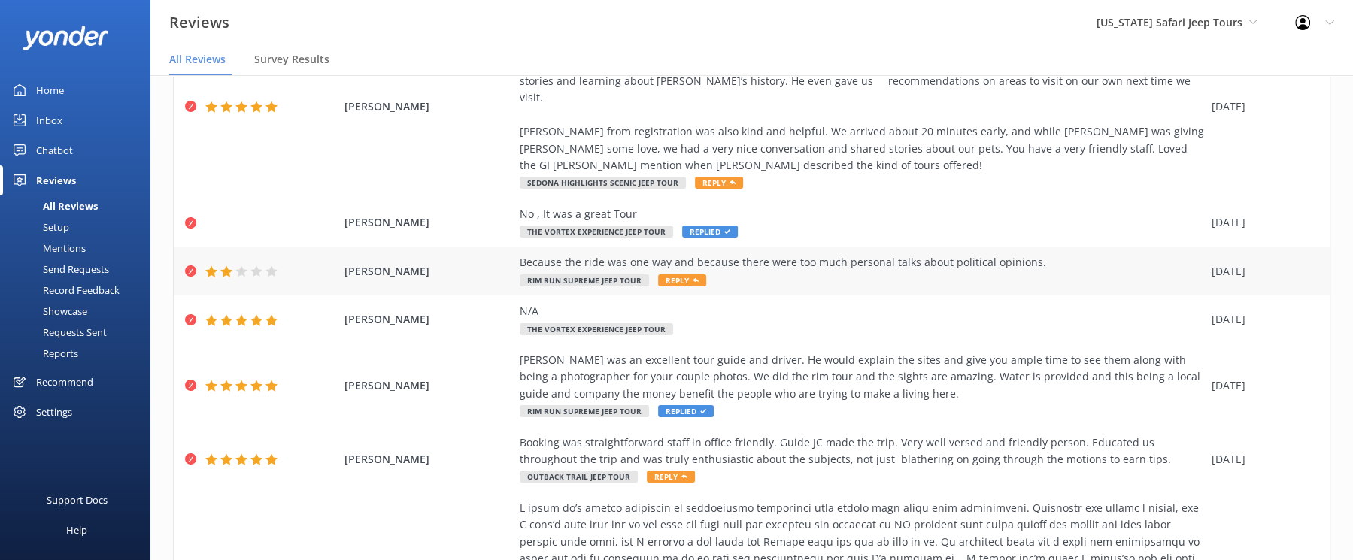
click at [590, 271] on div "Because the ride was one way and because there were too much personal talks abo…" at bounding box center [862, 262] width 684 height 17
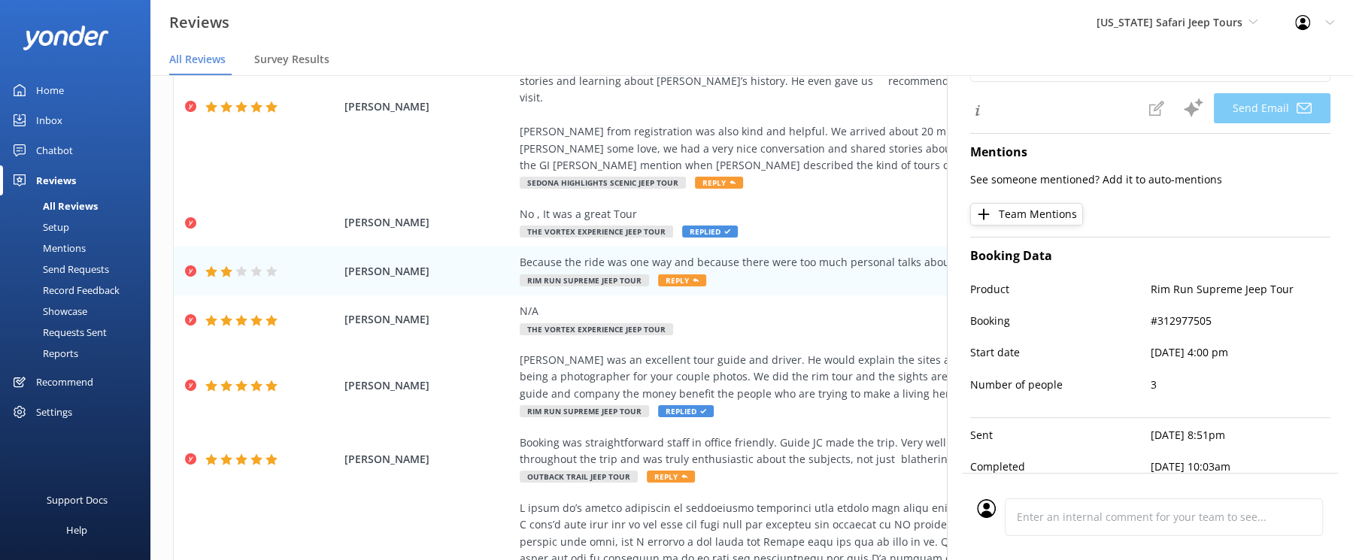
scroll to position [366, 0]
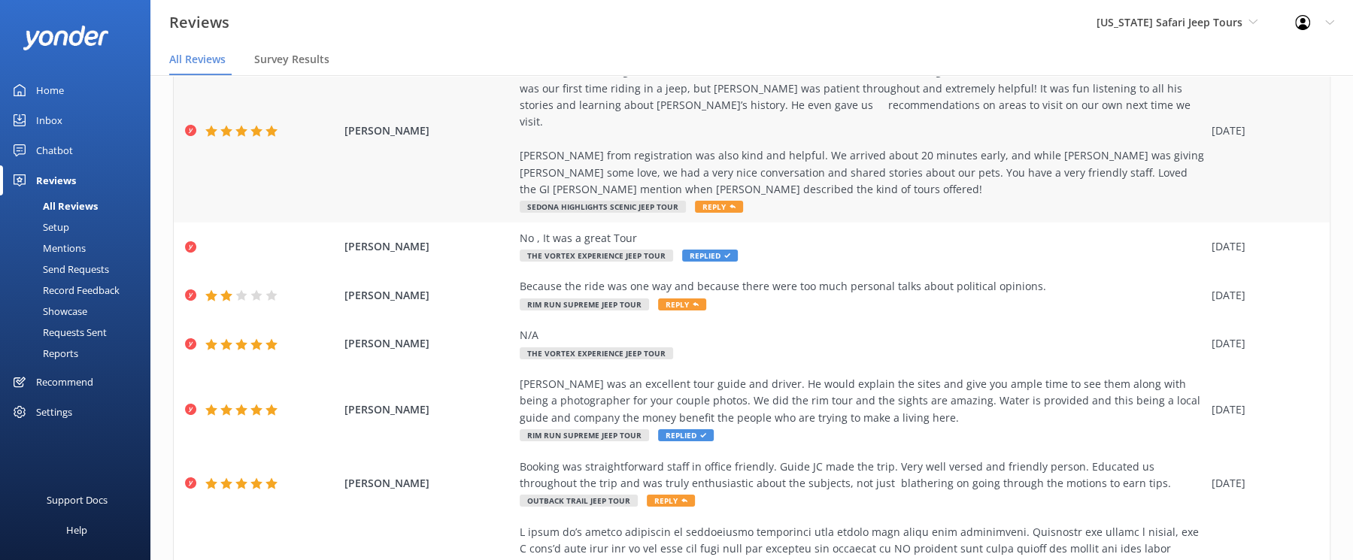
scroll to position [147, 0]
click at [885, 294] on div "Because the ride was one way and because there were too much personal talks abo…" at bounding box center [862, 285] width 684 height 17
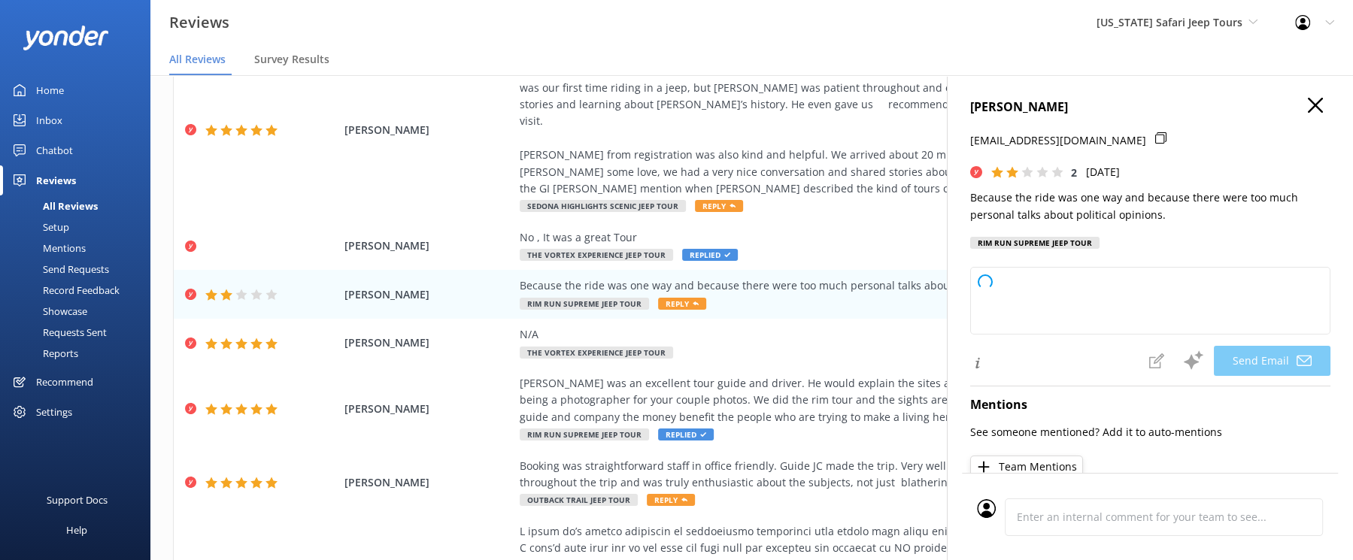
type textarea "Hey Karinna, thanks for sharing your thoughts with us. We’re sorry to hear the …"
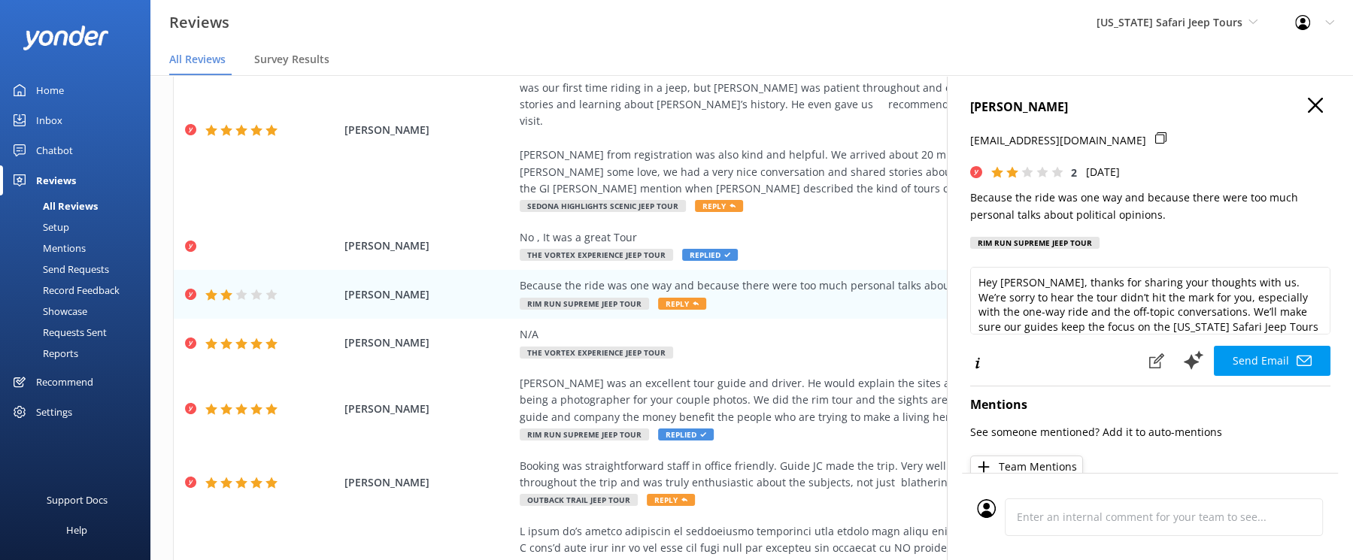
click at [1308, 113] on icon "button" at bounding box center [1315, 105] width 15 height 15
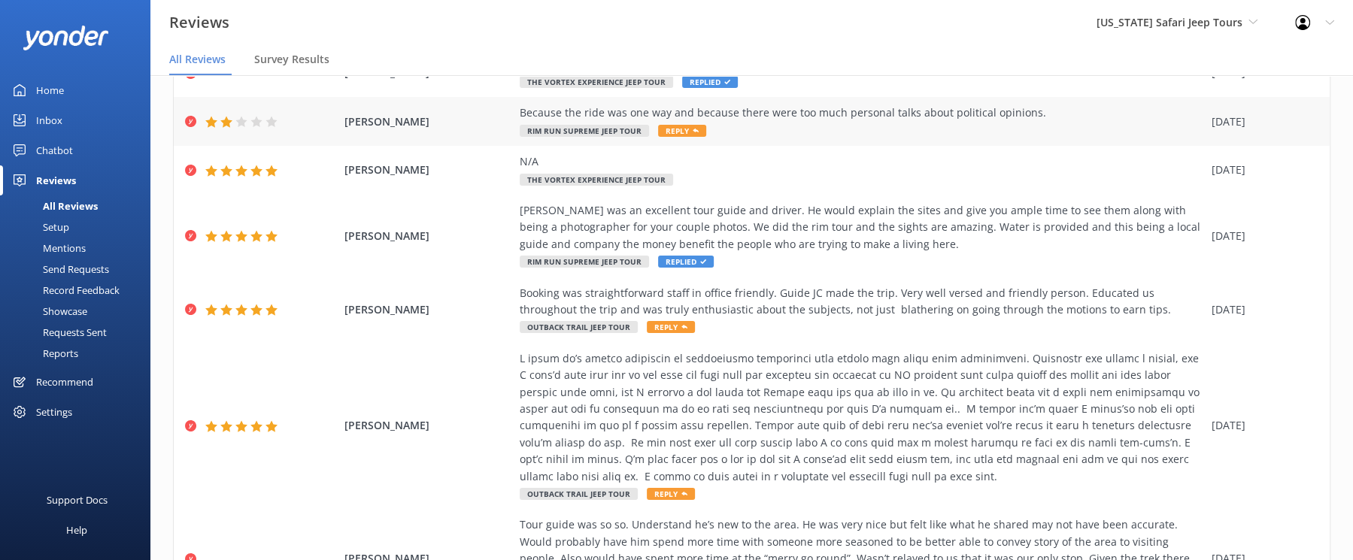
scroll to position [308, 0]
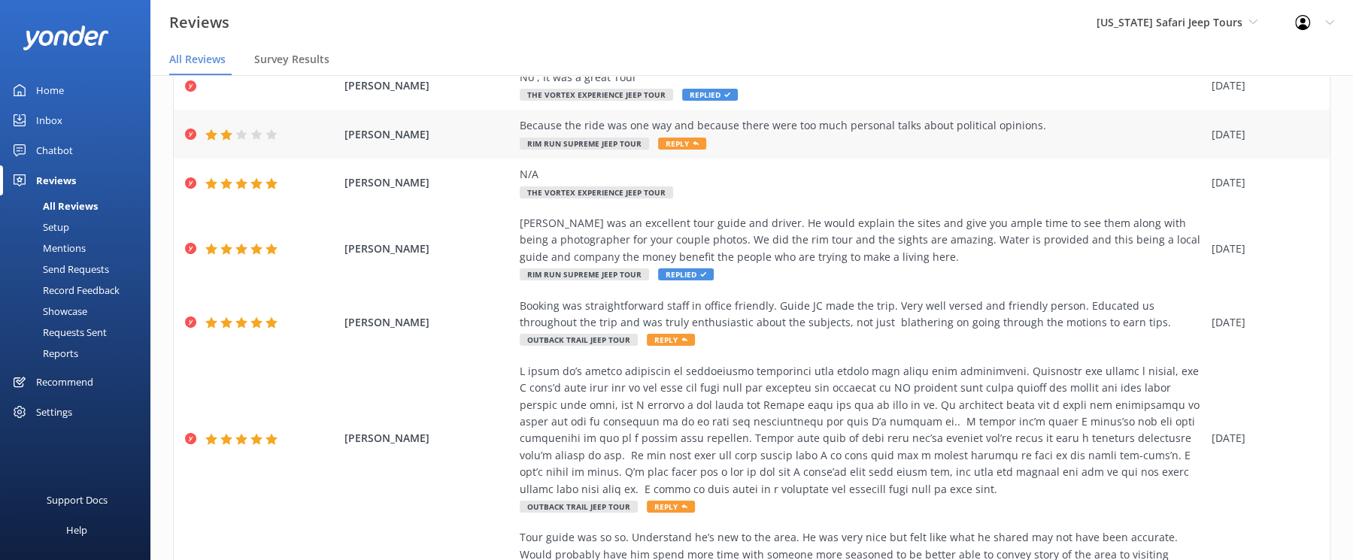
click at [777, 134] on div "Because the ride was one way and because there were too much personal talks abo…" at bounding box center [862, 125] width 684 height 17
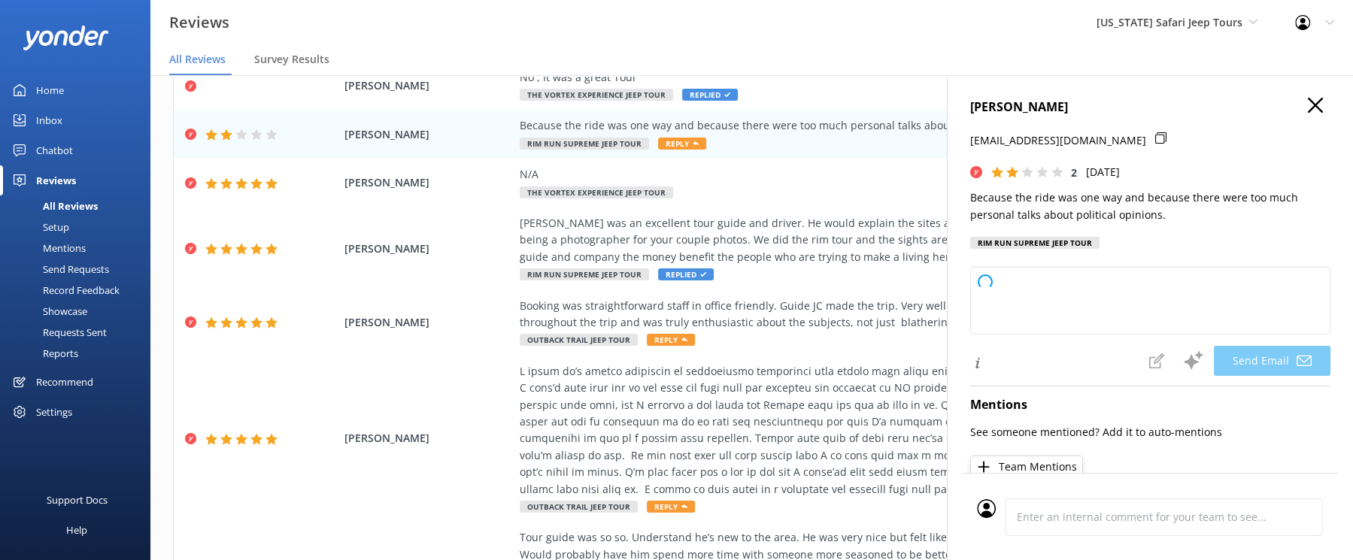
type textarea "Hi Karinna, thanks for sharing your feedback. We're sorry to hear your tour did…"
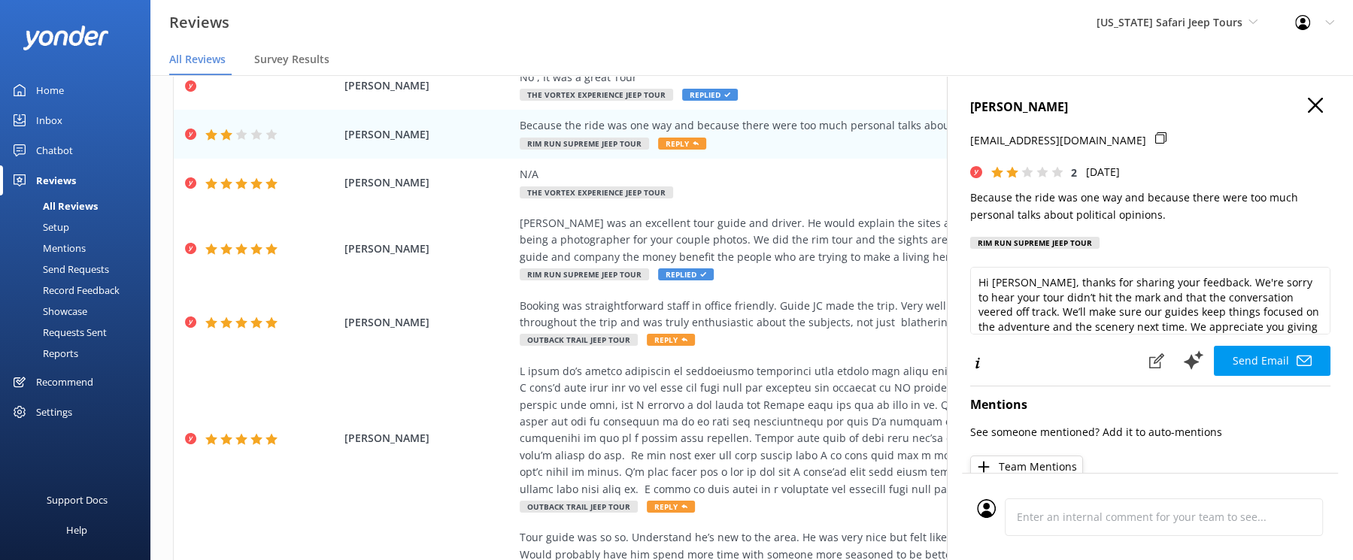
scroll to position [27, 0]
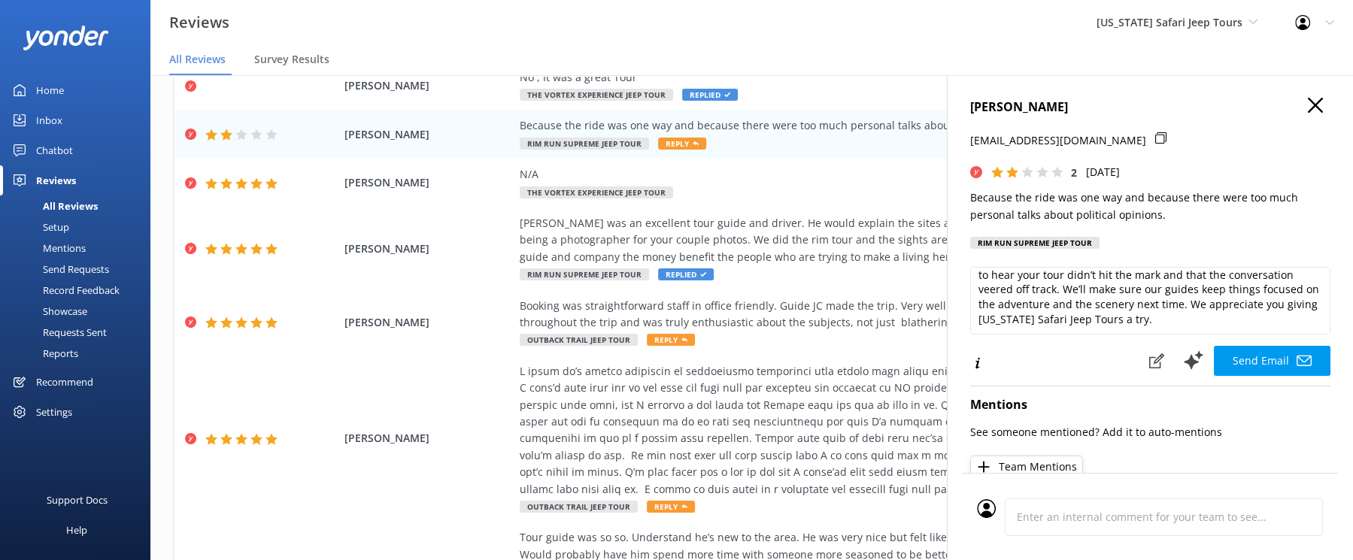
click at [502, 45] on div "Reviews Arizona Safari Jeep Tours Arizona Safari Jeep Tours Arizona ATV Adventu…" at bounding box center [676, 22] width 1353 height 45
click at [1308, 113] on icon "button" at bounding box center [1315, 105] width 15 height 15
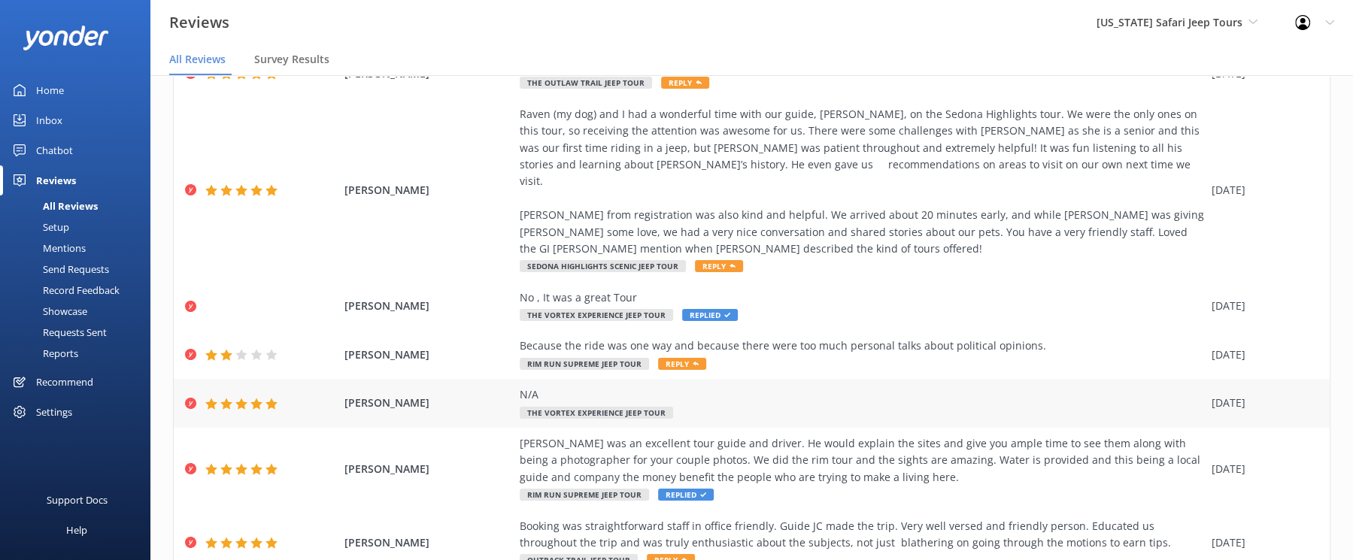
scroll to position [0, 0]
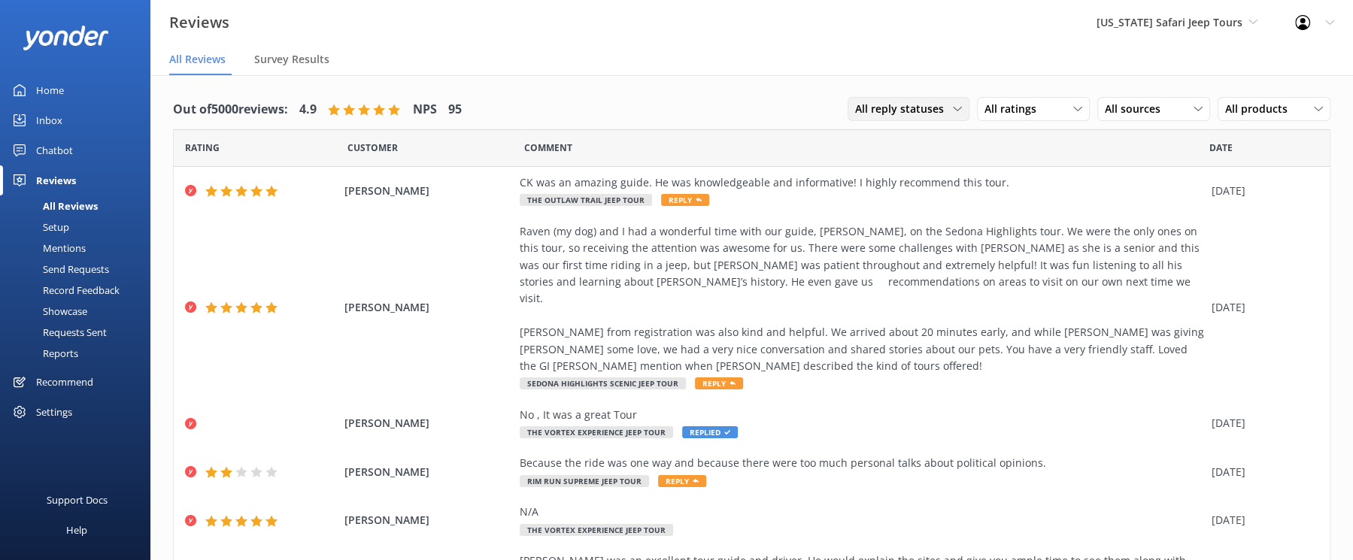
click at [855, 117] on span "All reply statuses" at bounding box center [904, 109] width 98 height 17
click at [981, 117] on div "All ratings" at bounding box center [1033, 109] width 105 height 17
click at [999, 239] on div "Detractors" at bounding box center [1033, 231] width 69 height 15
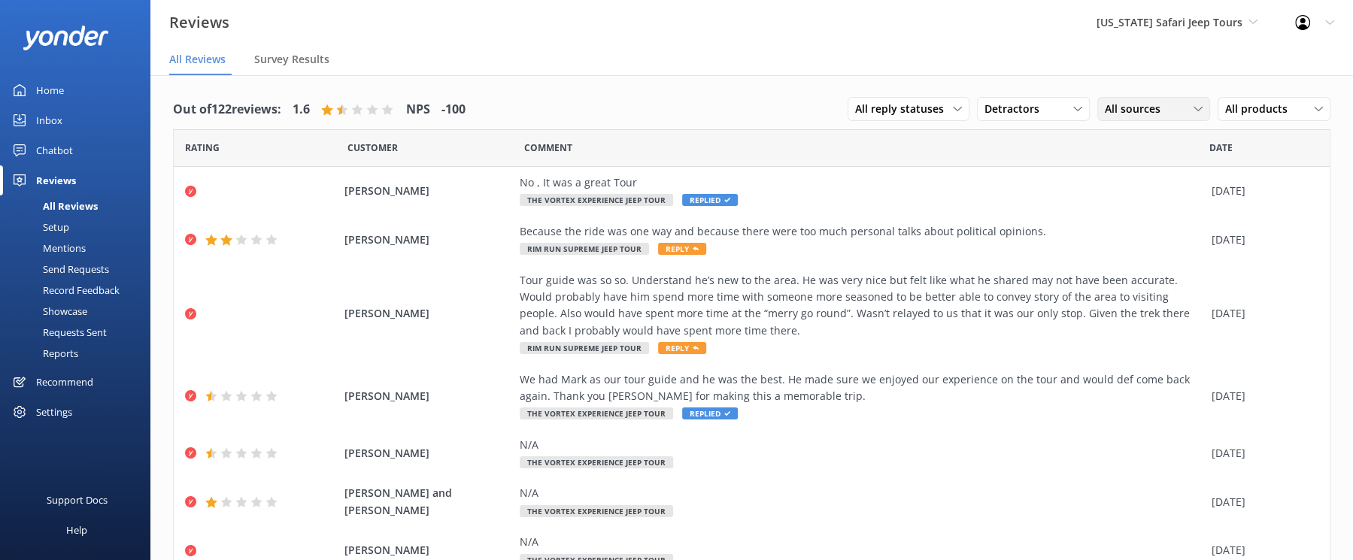
click at [1097, 121] on div "All sources All sources Yonder survey Heard by staff Google reviews" at bounding box center [1153, 109] width 113 height 24
click at [984, 117] on span "Detractors" at bounding box center [1016, 109] width 64 height 17
click at [999, 208] on div "Passives" at bounding box center [1028, 200] width 59 height 15
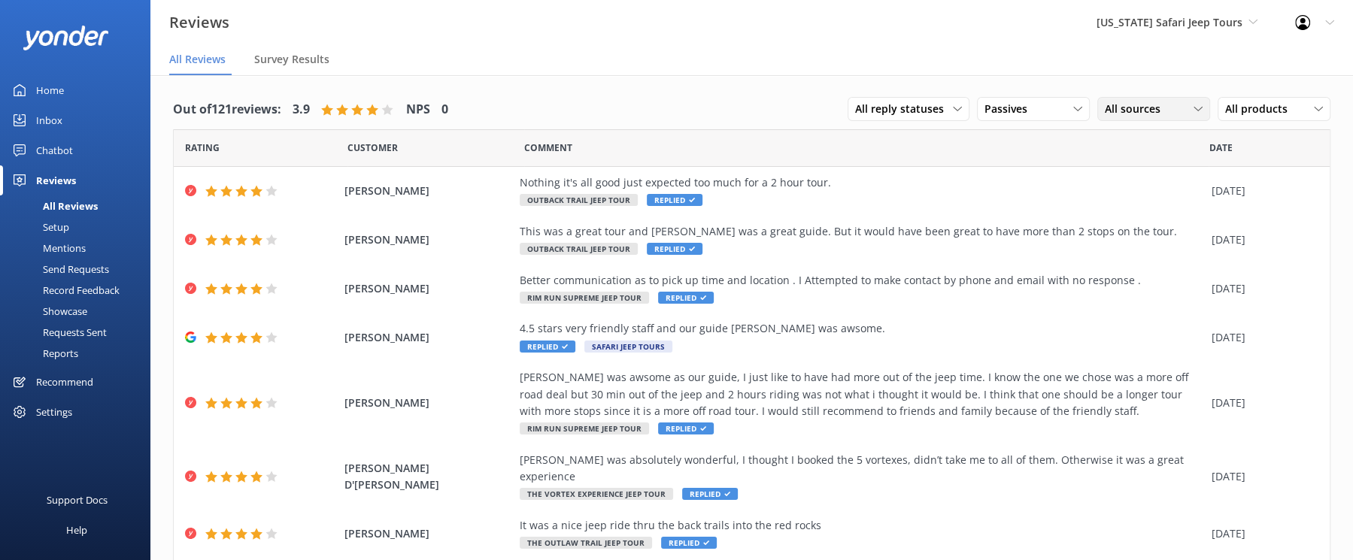
click at [1127, 117] on div "All sources" at bounding box center [1153, 109] width 105 height 17
click at [954, 129] on div "All reply statuses All reply statuses Needs a reply Does not need reply Passive…" at bounding box center [1088, 109] width 483 height 39
click at [977, 121] on div "Passives All ratings Promoters Passives Detractors" at bounding box center [1033, 109] width 113 height 24
click at [985, 147] on div "All ratings" at bounding box center [1007, 139] width 44 height 15
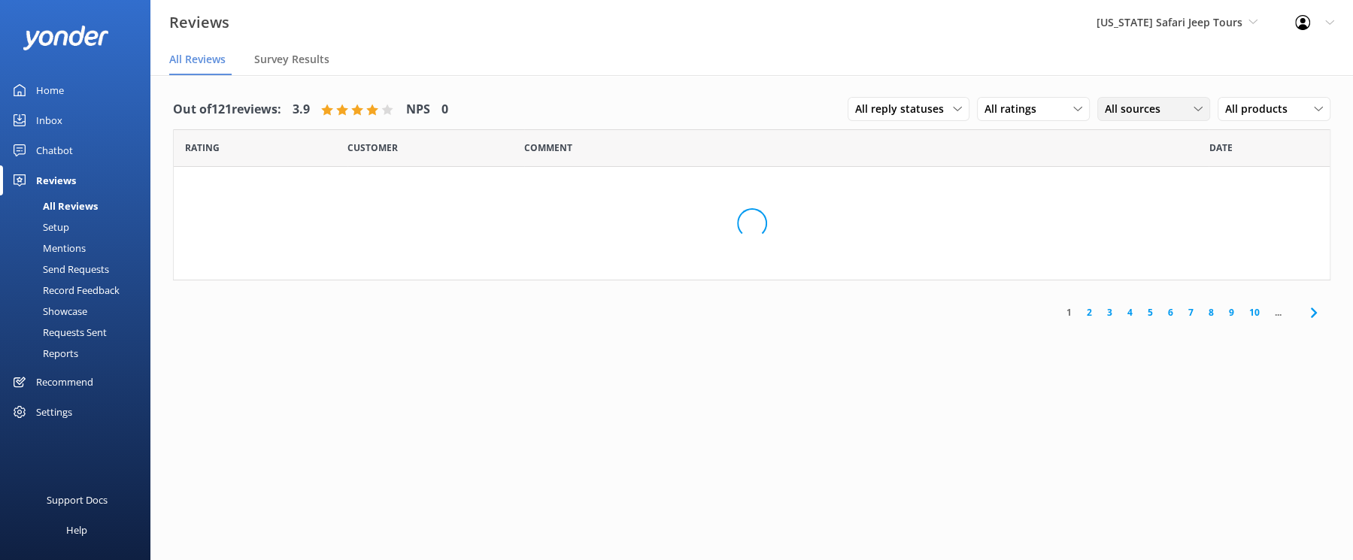
click at [1105, 117] on span "All sources" at bounding box center [1137, 109] width 65 height 17
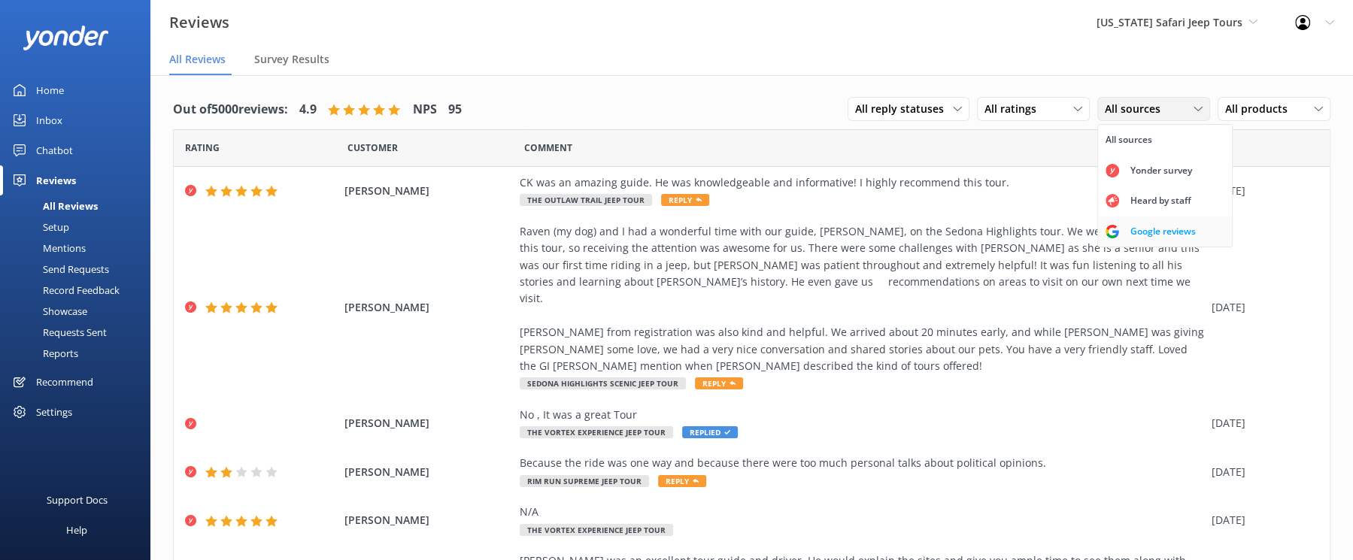
click at [1119, 239] on div "Google reviews" at bounding box center [1163, 231] width 88 height 15
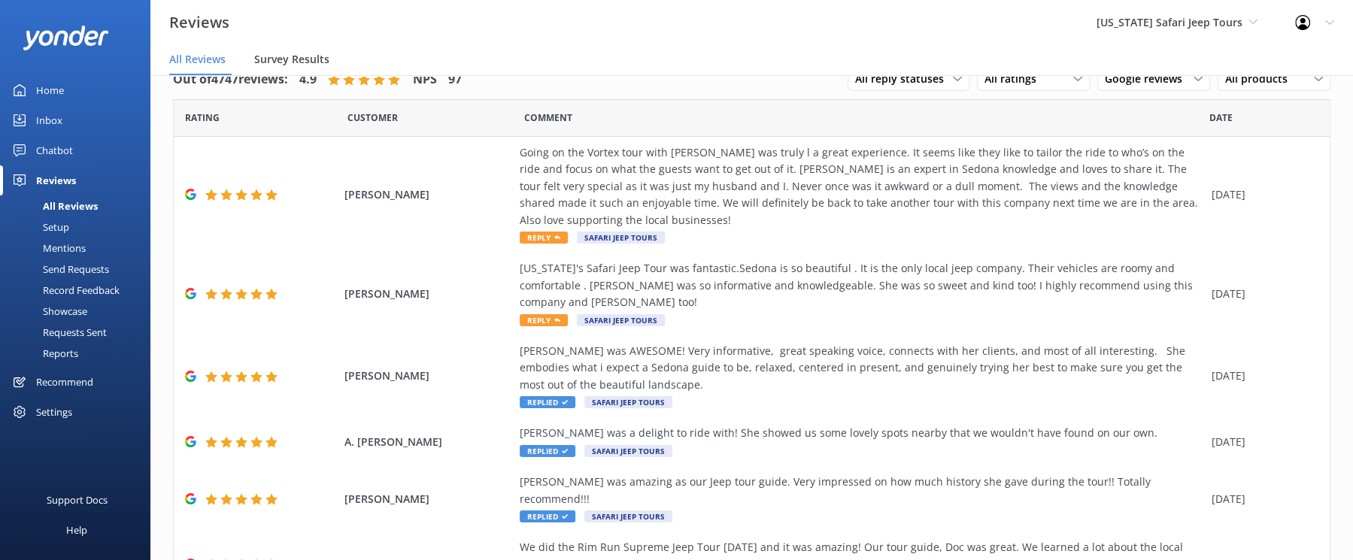
click at [329, 67] on span "Survey Results" at bounding box center [291, 59] width 75 height 15
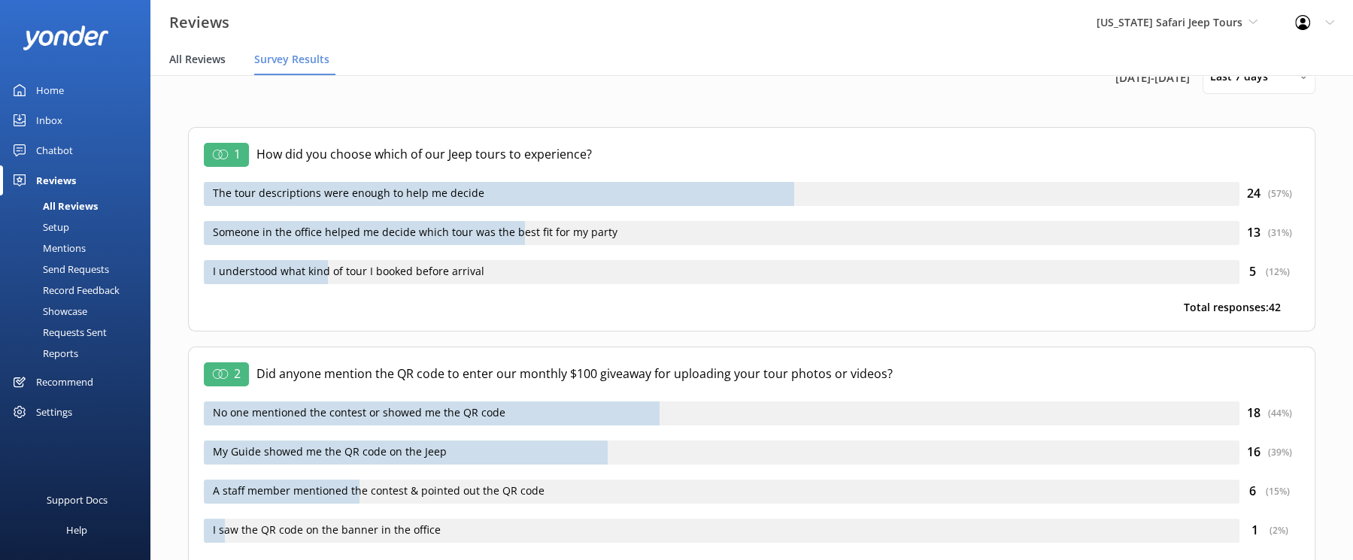
click at [226, 67] on span "All Reviews" at bounding box center [197, 59] width 56 height 15
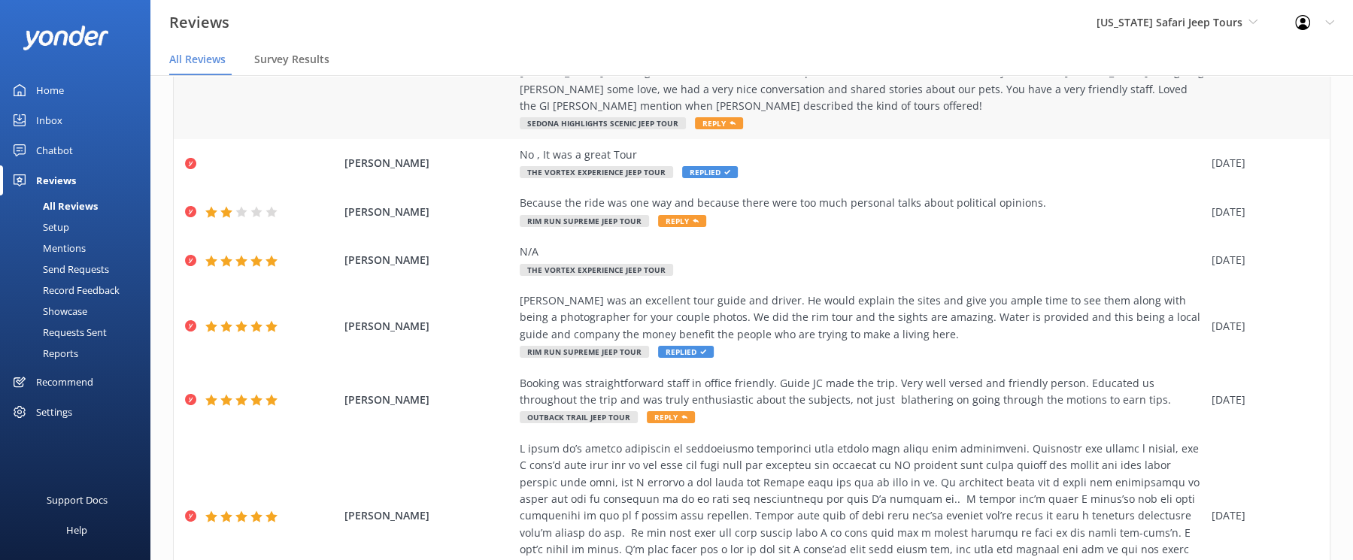
scroll to position [235, 0]
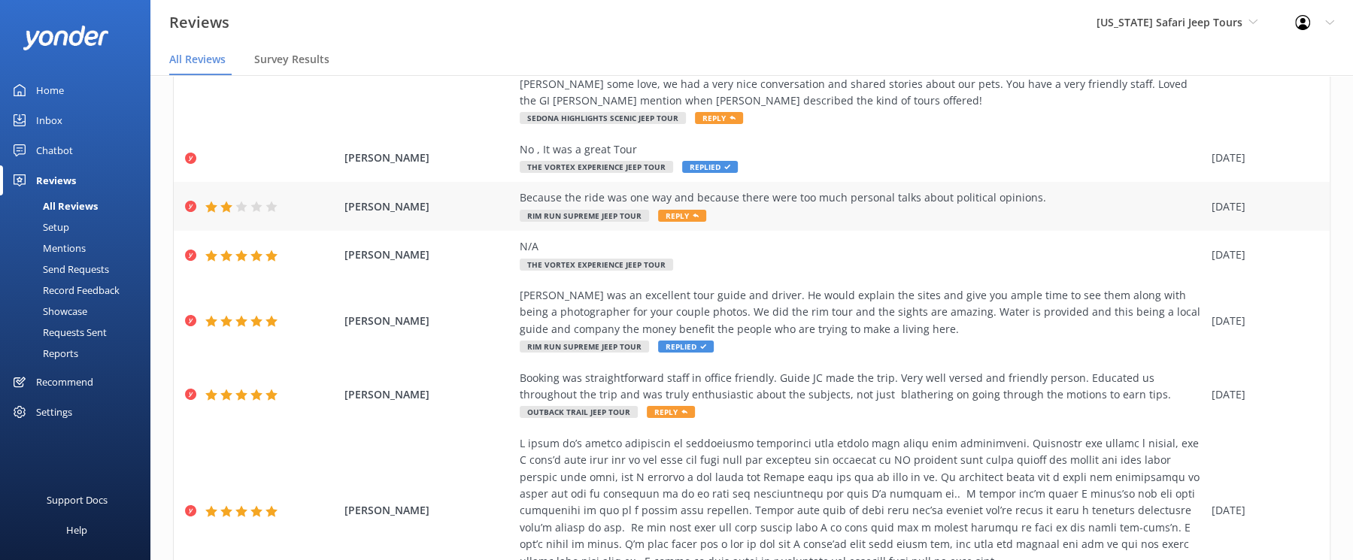
click at [299, 231] on div "Karinna Paskalov Because the ride was one way and because there were too much p…" at bounding box center [752, 206] width 1156 height 49
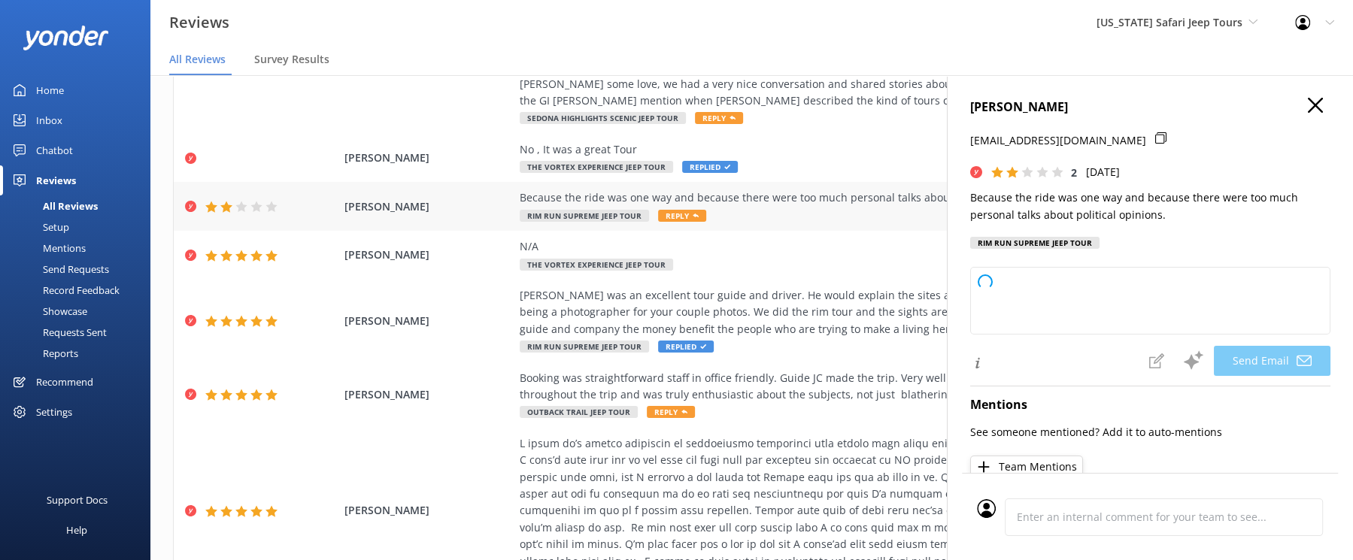
type textarea "Hey Karinna, thanks for sharing your thoughts with us. We're really sorry the t…"
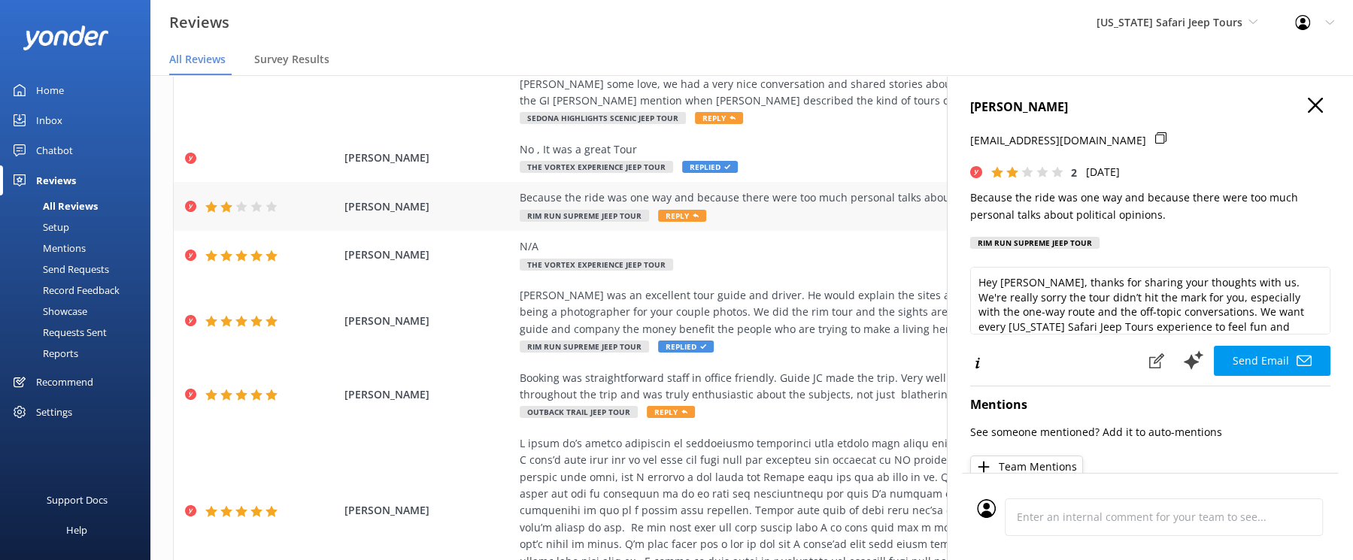
click at [274, 213] on div at bounding box center [242, 207] width 74 height 12
click at [217, 213] on icon at bounding box center [211, 207] width 12 height 12
click at [247, 213] on icon at bounding box center [241, 207] width 12 height 12
click at [434, 231] on div "Karinna Paskalov Because the ride was one way and because there were too much p…" at bounding box center [752, 206] width 1156 height 49
click at [576, 206] on div "Because the ride was one way and because there were too much personal talks abo…" at bounding box center [862, 198] width 684 height 17
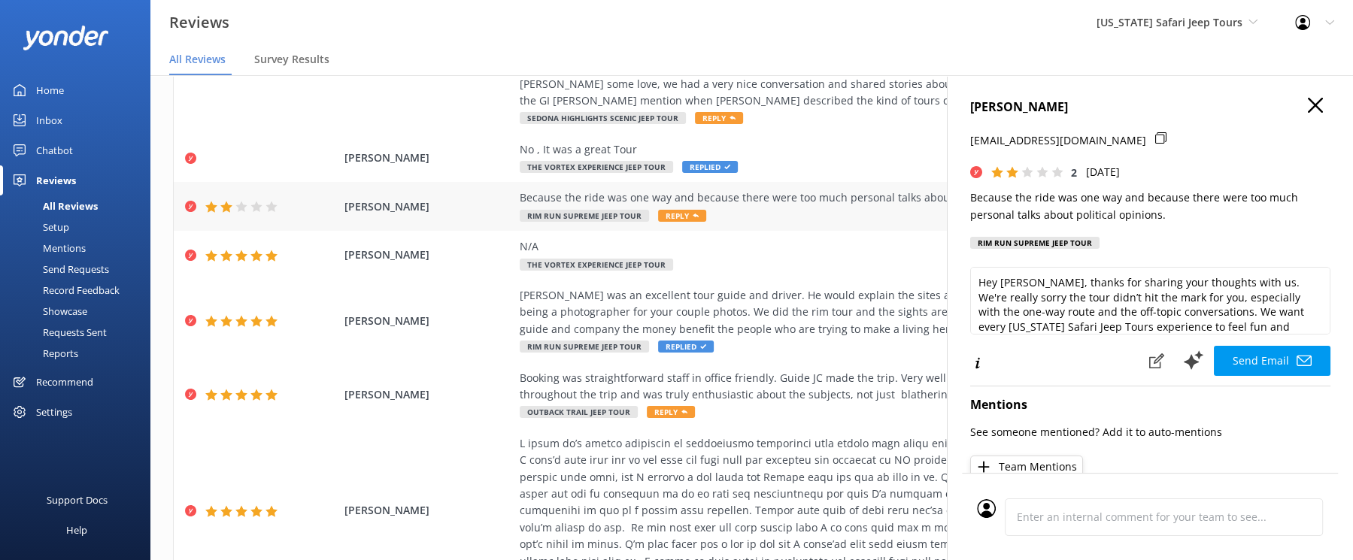
click at [576, 206] on div "Because the ride was one way and because there were too much personal talks abo…" at bounding box center [862, 198] width 684 height 17
click at [1308, 113] on icon "button" at bounding box center [1315, 105] width 15 height 15
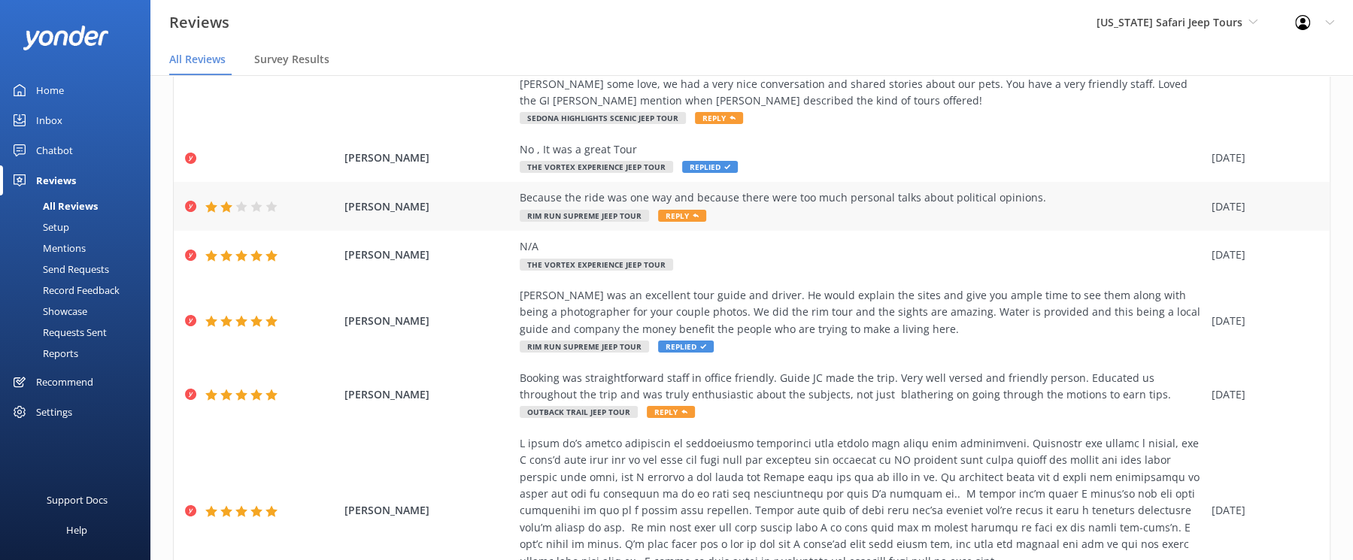
click at [1162, 223] on div "Because the ride was one way and because there were too much personal talks abo…" at bounding box center [862, 207] width 684 height 34
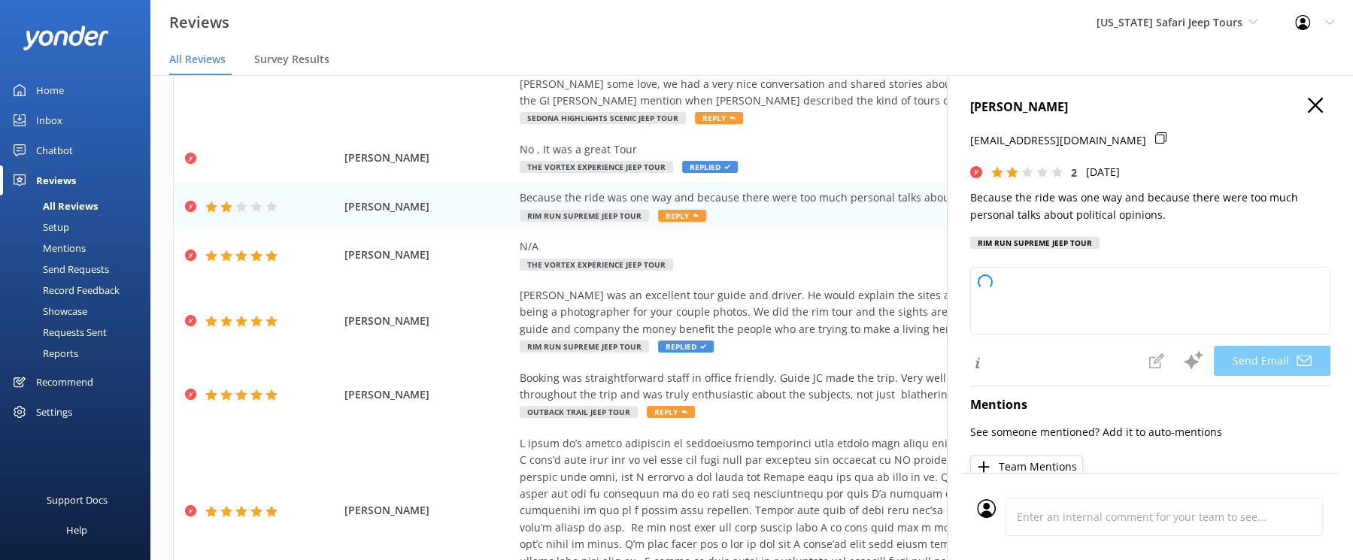
type textarea "Hi Karinna, thanks for sharing your thoughts with us. We're really sorry to hea…"
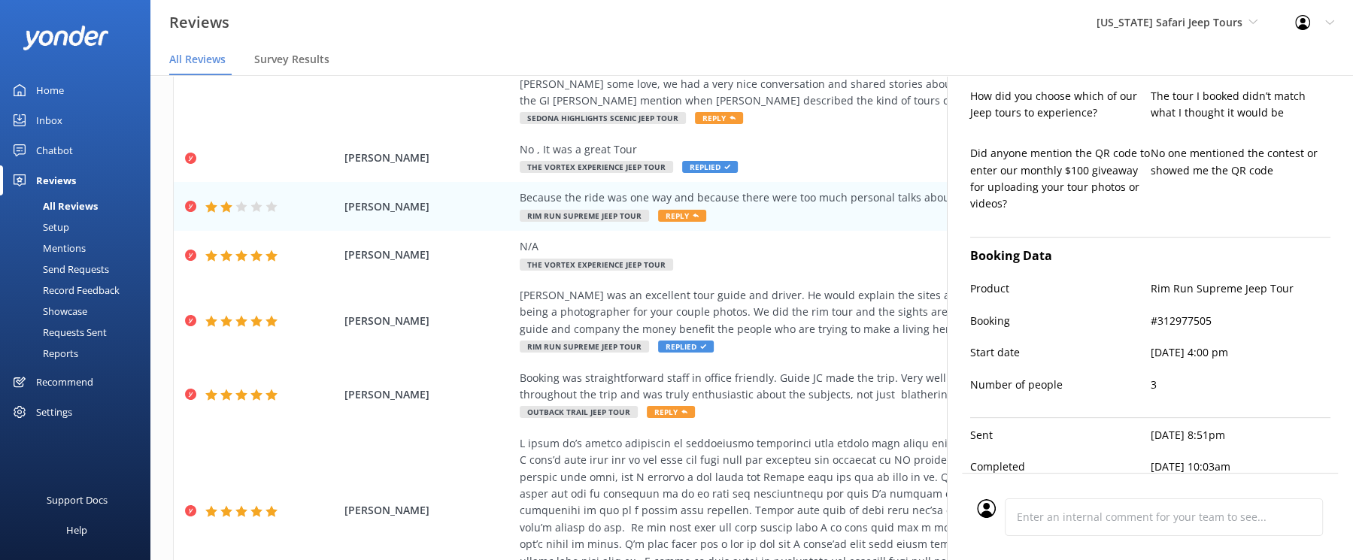
scroll to position [696, 0]
click at [87, 322] on div "Showcase" at bounding box center [48, 311] width 78 height 21
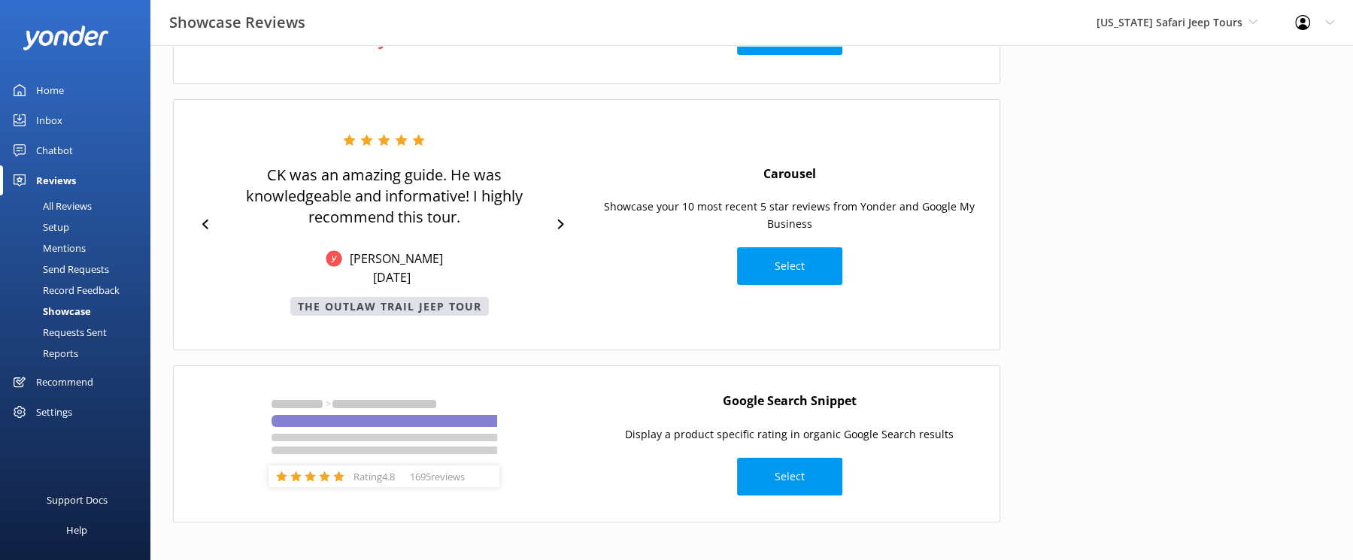
scroll to position [321, 0]
click at [92, 301] on div "Record Feedback" at bounding box center [64, 290] width 111 height 21
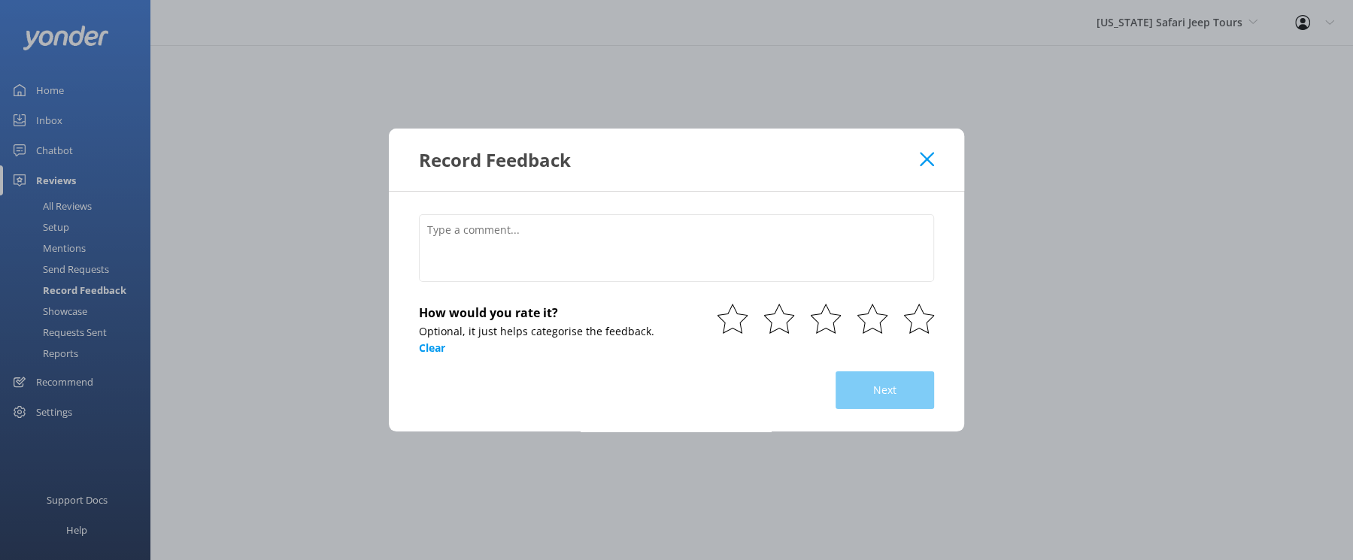
click at [920, 147] on div "Record Feedback" at bounding box center [669, 159] width 501 height 25
click at [934, 152] on use at bounding box center [927, 159] width 14 height 14
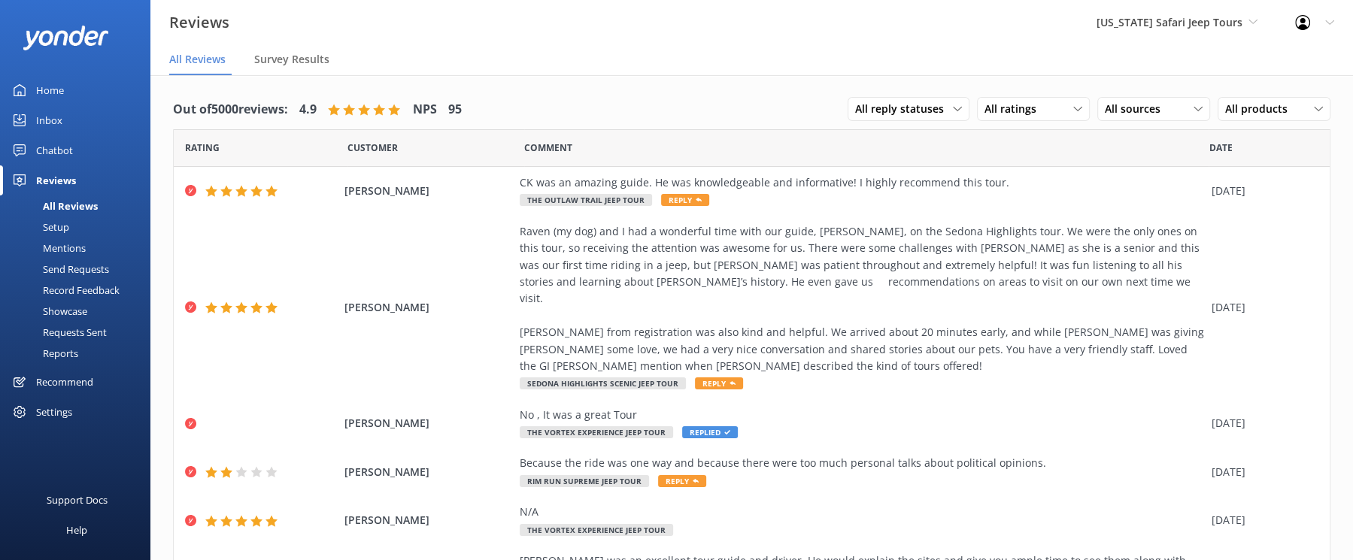
click at [71, 280] on div "Send Requests" at bounding box center [59, 269] width 100 height 21
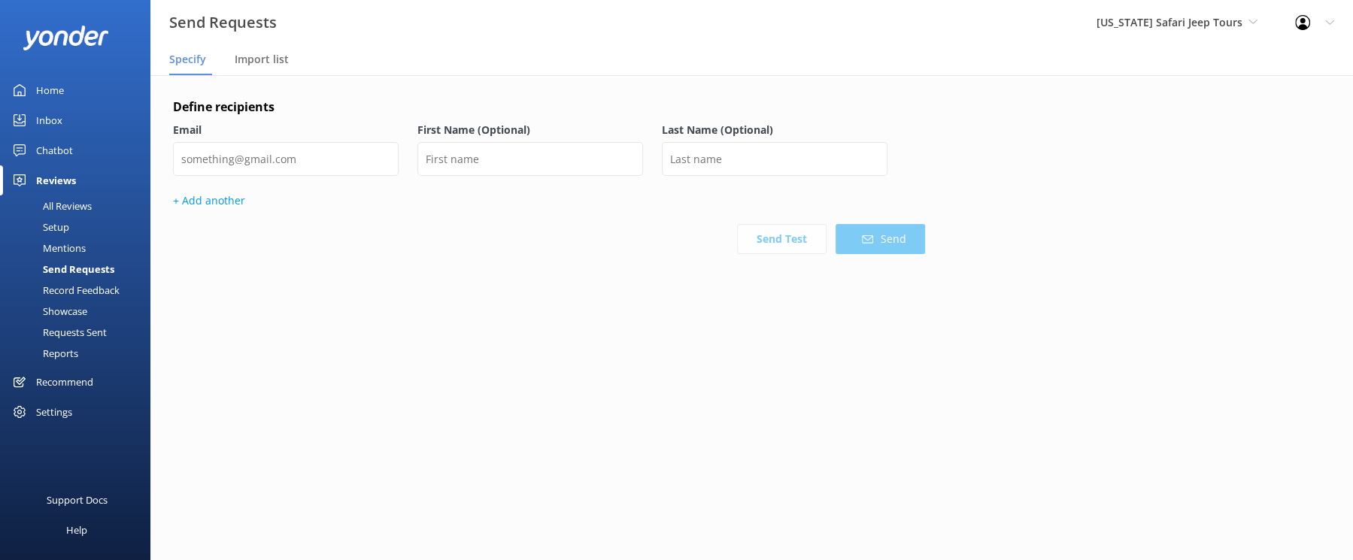
click at [86, 259] on div "Mentions" at bounding box center [47, 248] width 77 height 21
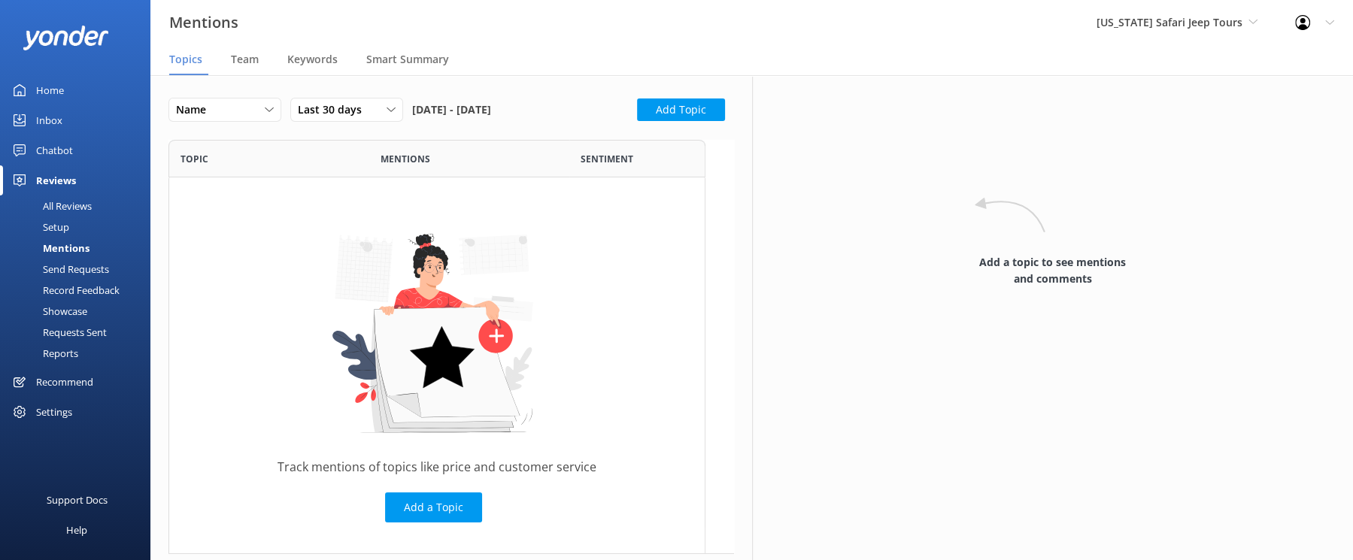
scroll to position [414, 537]
click at [259, 67] on span "Team" at bounding box center [245, 59] width 28 height 15
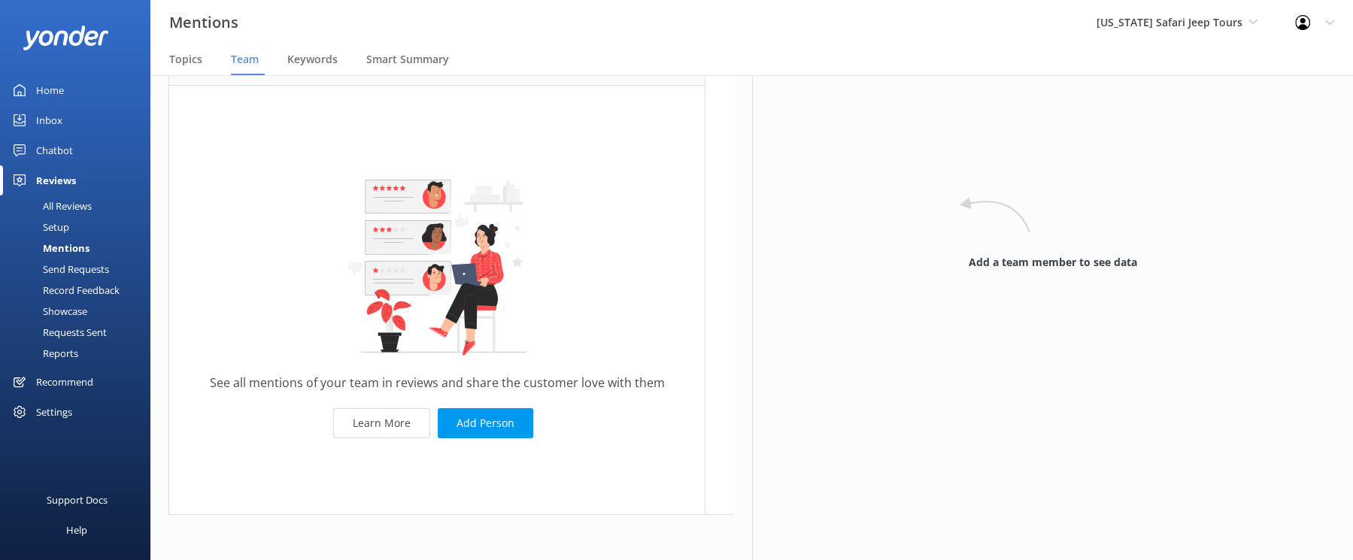
scroll to position [210, 0]
click at [1295, 30] on use at bounding box center [1302, 22] width 15 height 15
click at [1233, 77] on link "Profile Settings" at bounding box center [1278, 64] width 150 height 38
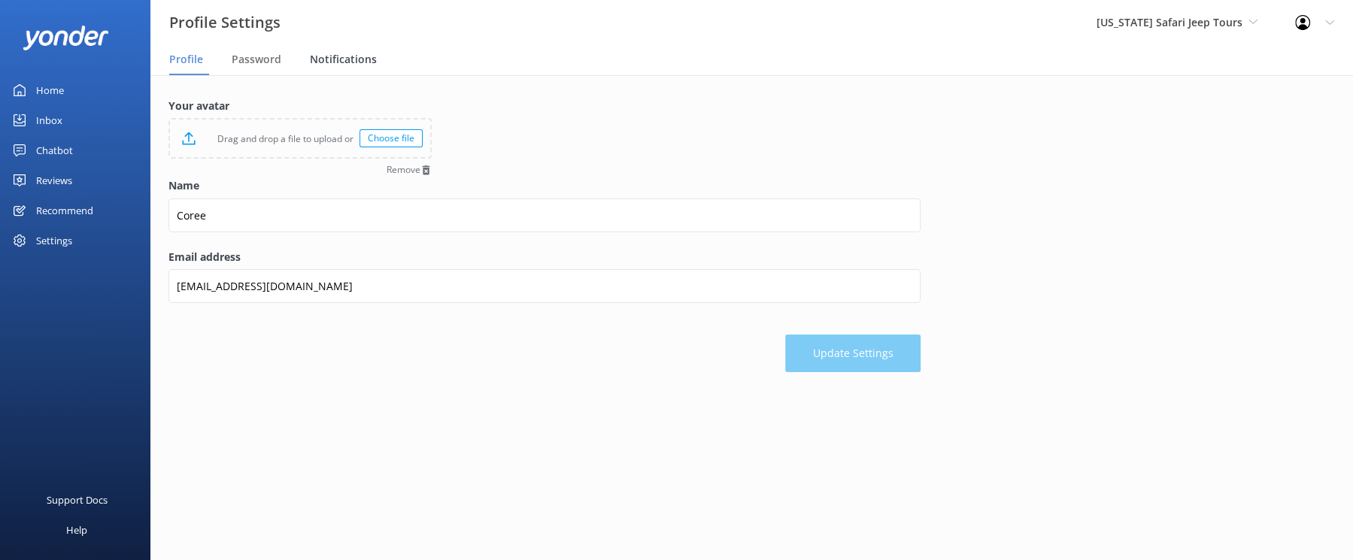
click at [377, 67] on span "Notifications" at bounding box center [343, 59] width 67 height 15
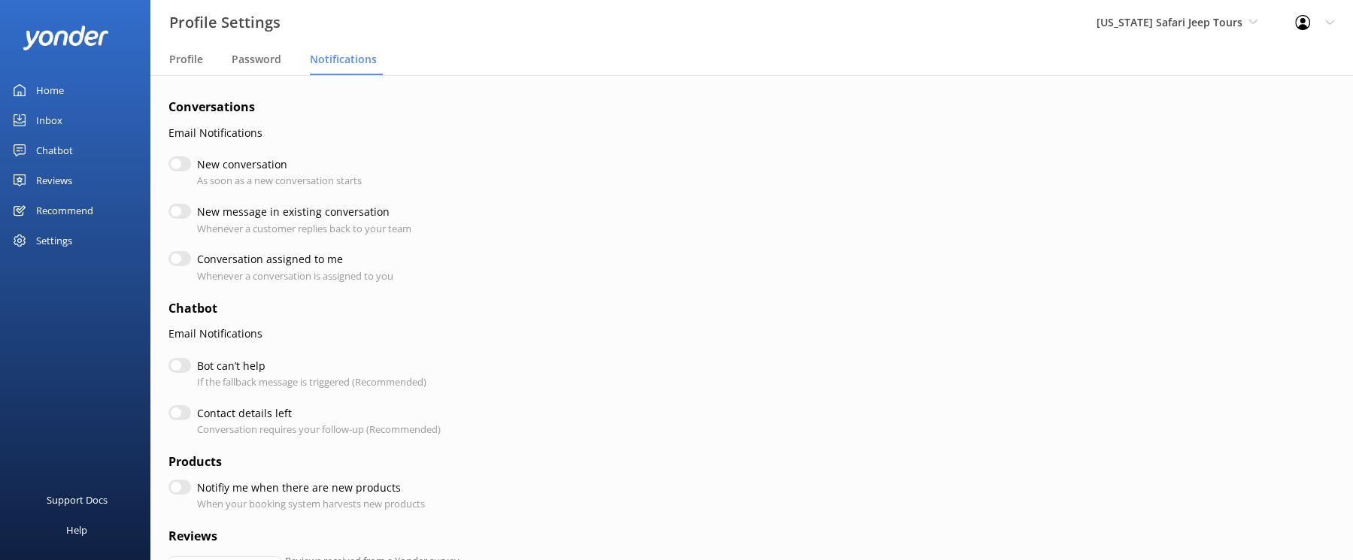
click at [191, 266] on input "Conversation assigned to me" at bounding box center [179, 258] width 23 height 15
checkbox input "true"
click at [1295, 26] on use at bounding box center [1302, 22] width 15 height 15
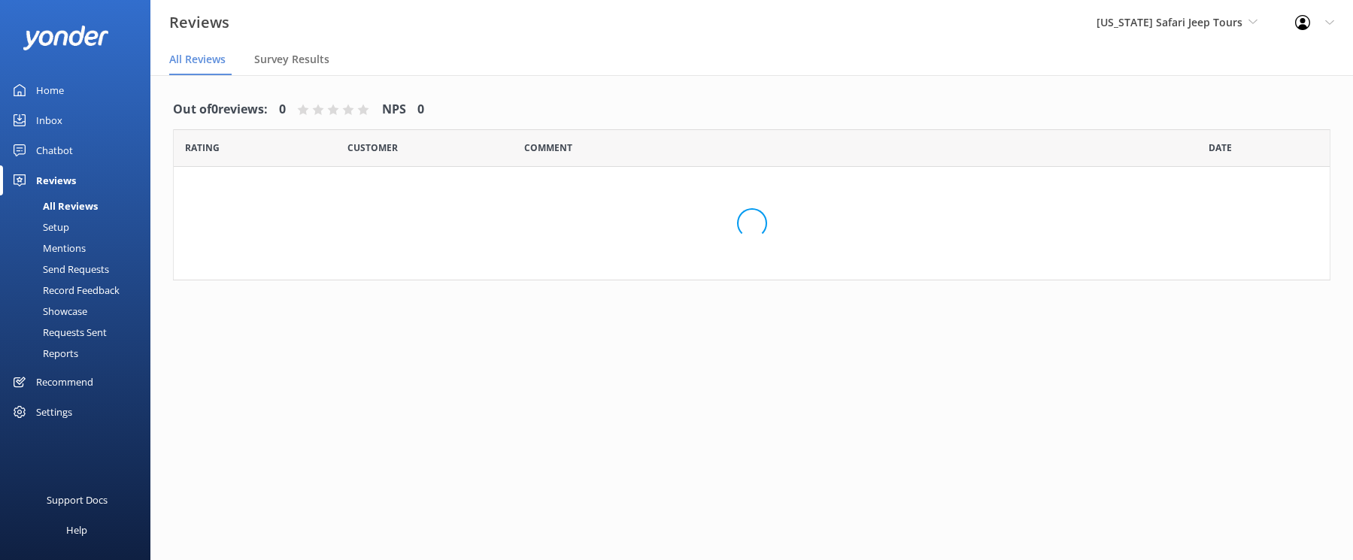
scroll to position [38, 0]
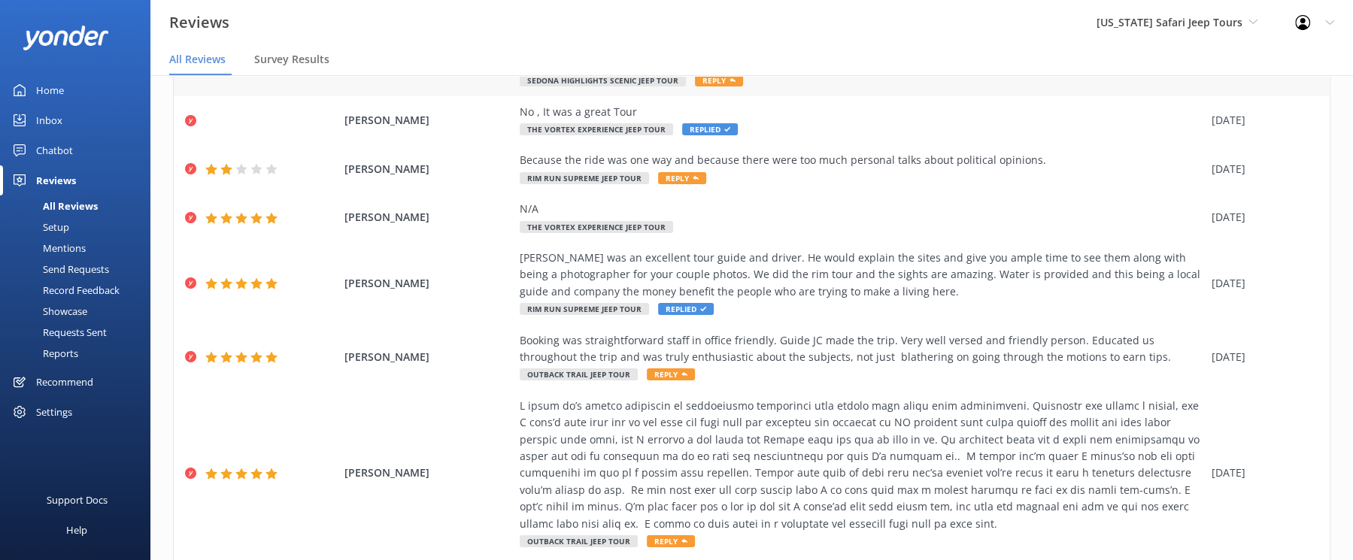
scroll to position [301, 0]
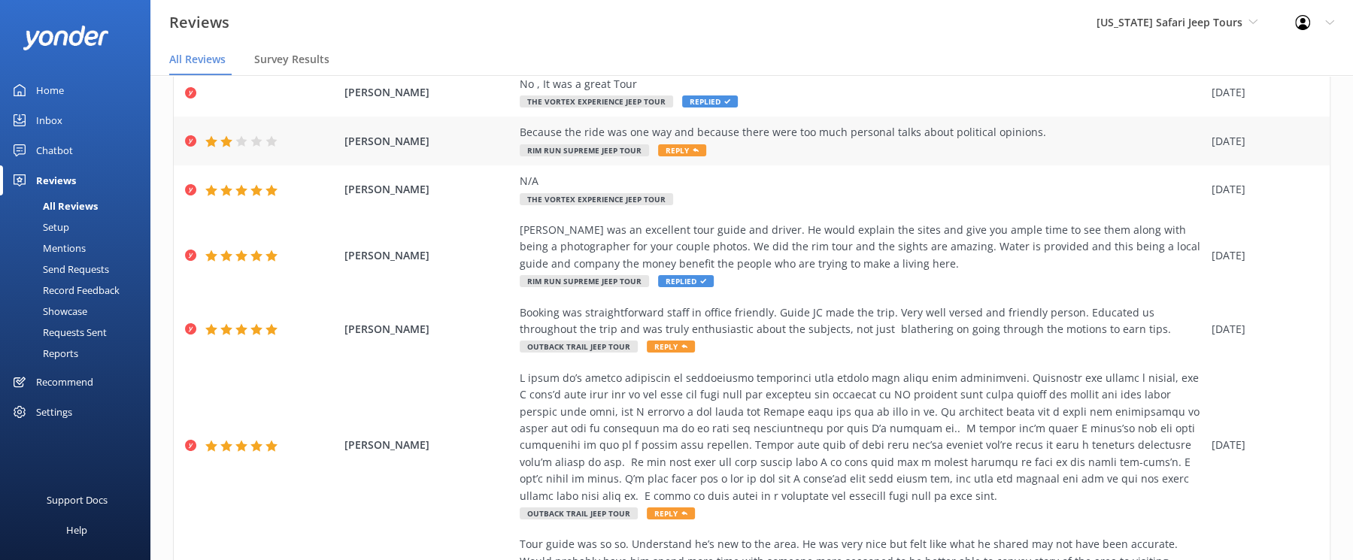
click at [784, 158] on div "Because the ride was one way and because there were too much personal talks abo…" at bounding box center [862, 141] width 684 height 34
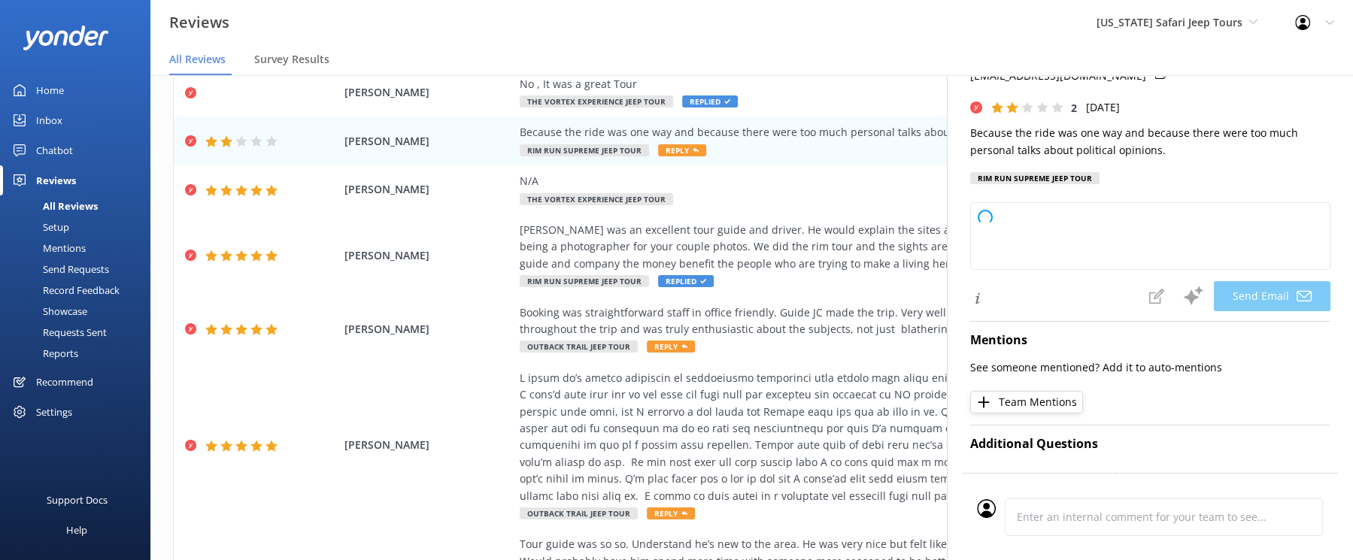
type textarea "Hey [PERSON_NAME], thanks for sharing your thoughts with us. We’re sorry the to…"
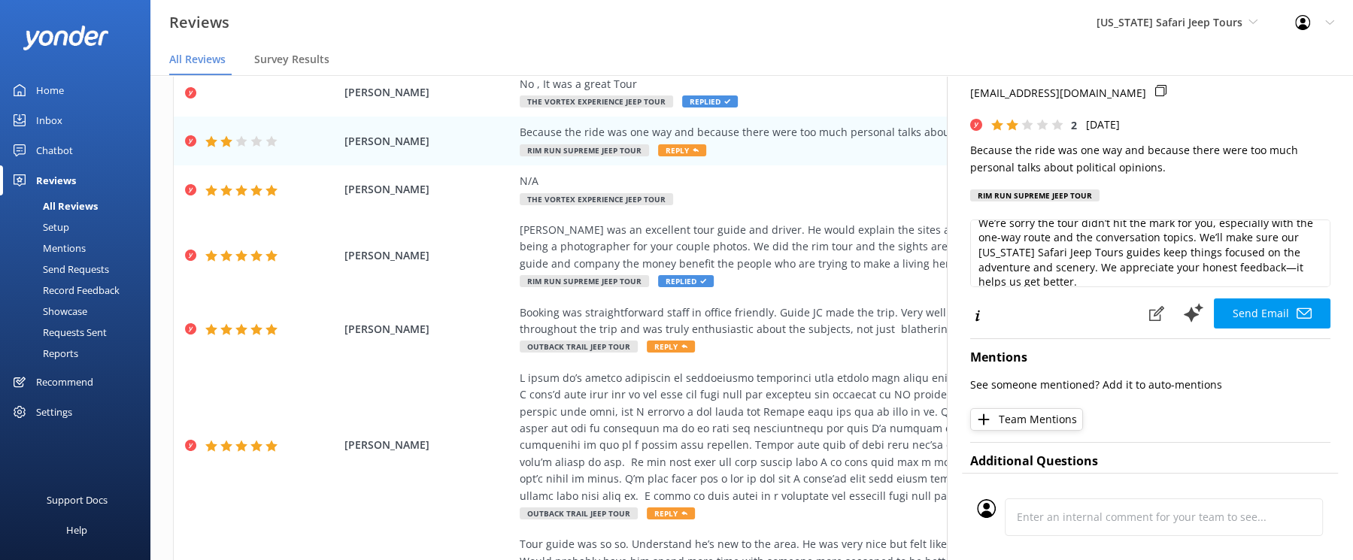
scroll to position [0, 0]
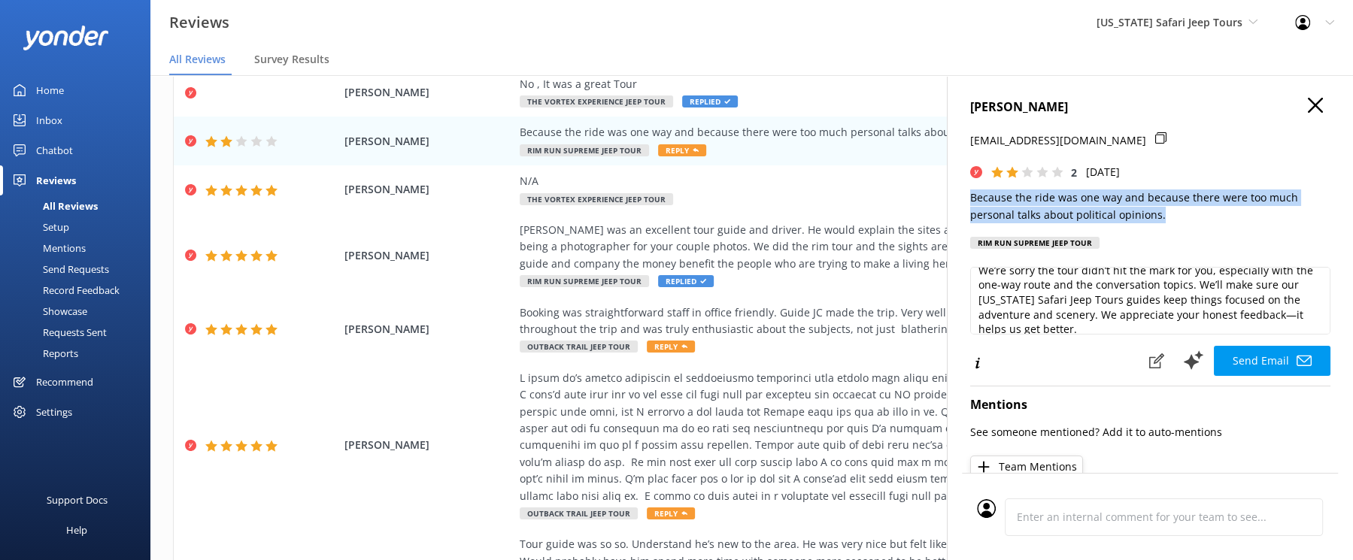
drag, startPoint x: 1129, startPoint y: 274, endPoint x: 870, endPoint y: 244, distance: 260.4
click at [947, 245] on div "Karinna Paskalov jpaskalov@gmail.com 2 Tue, 23rd Sep 2025 Because the ride was …" at bounding box center [1150, 355] width 406 height 560
copy p "Because the ride was one way and because there were too much personal talks abo…"
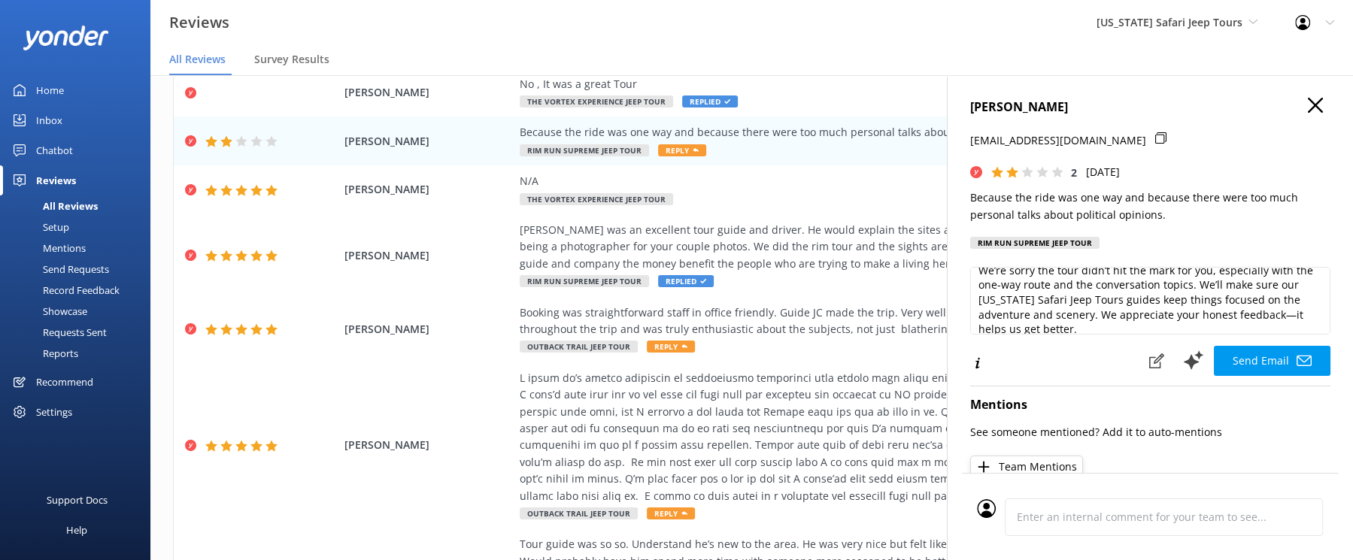
click at [1031, 227] on div "Karinna Paskalov jpaskalov@gmail.com 2 Tue, 23rd Sep 2025 Because the ride was …" at bounding box center [1150, 178] width 360 height 160
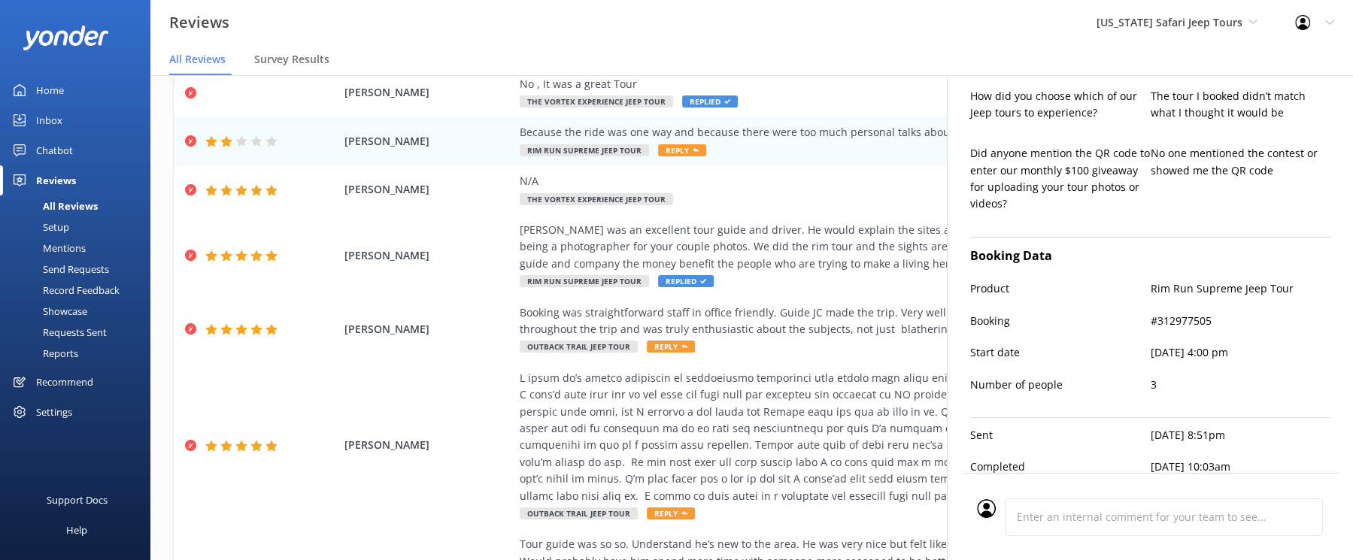
scroll to position [471, 0]
